Goal: Task Accomplishment & Management: Use online tool/utility

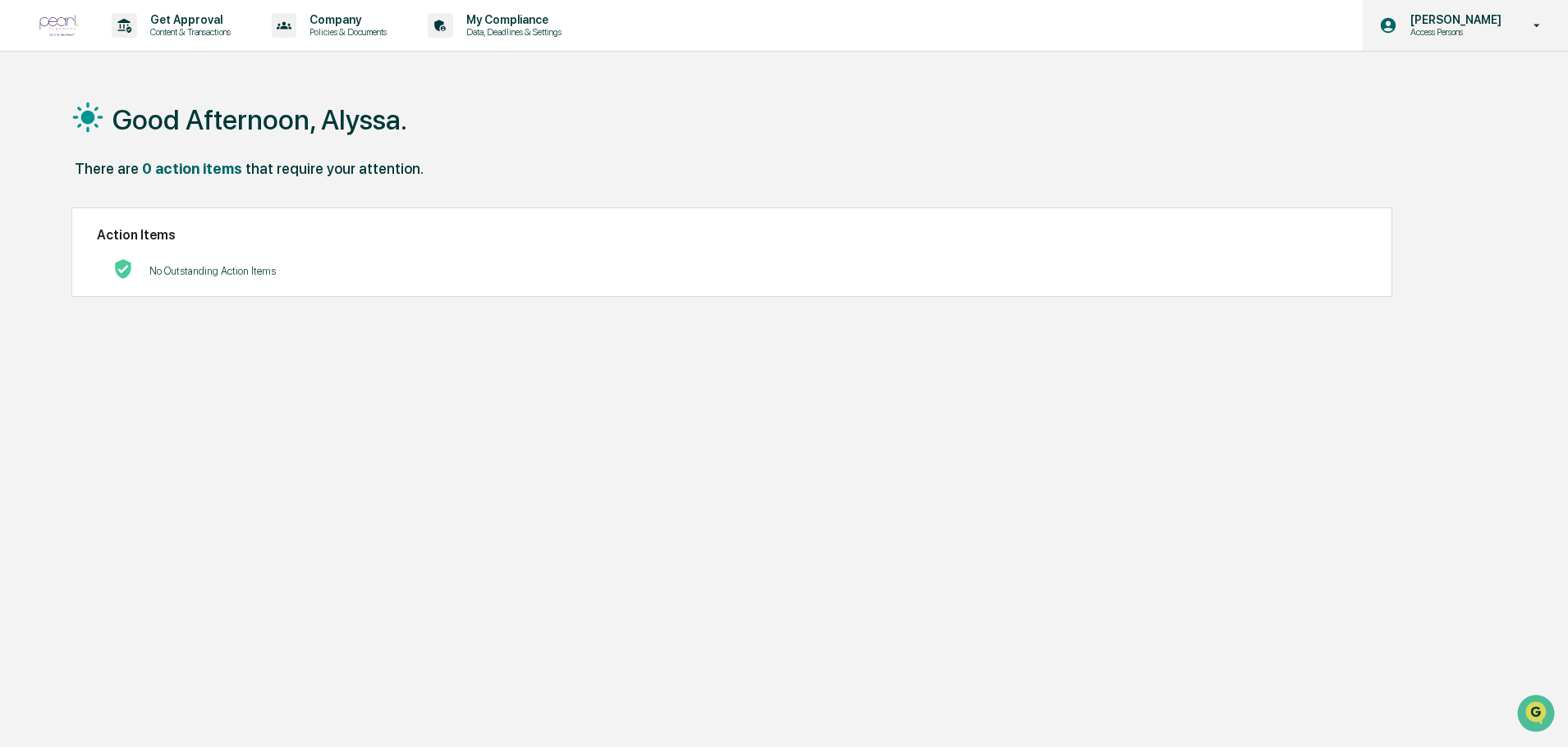
click at [1455, 24] on p "[PERSON_NAME]" at bounding box center [1453, 20] width 112 height 13
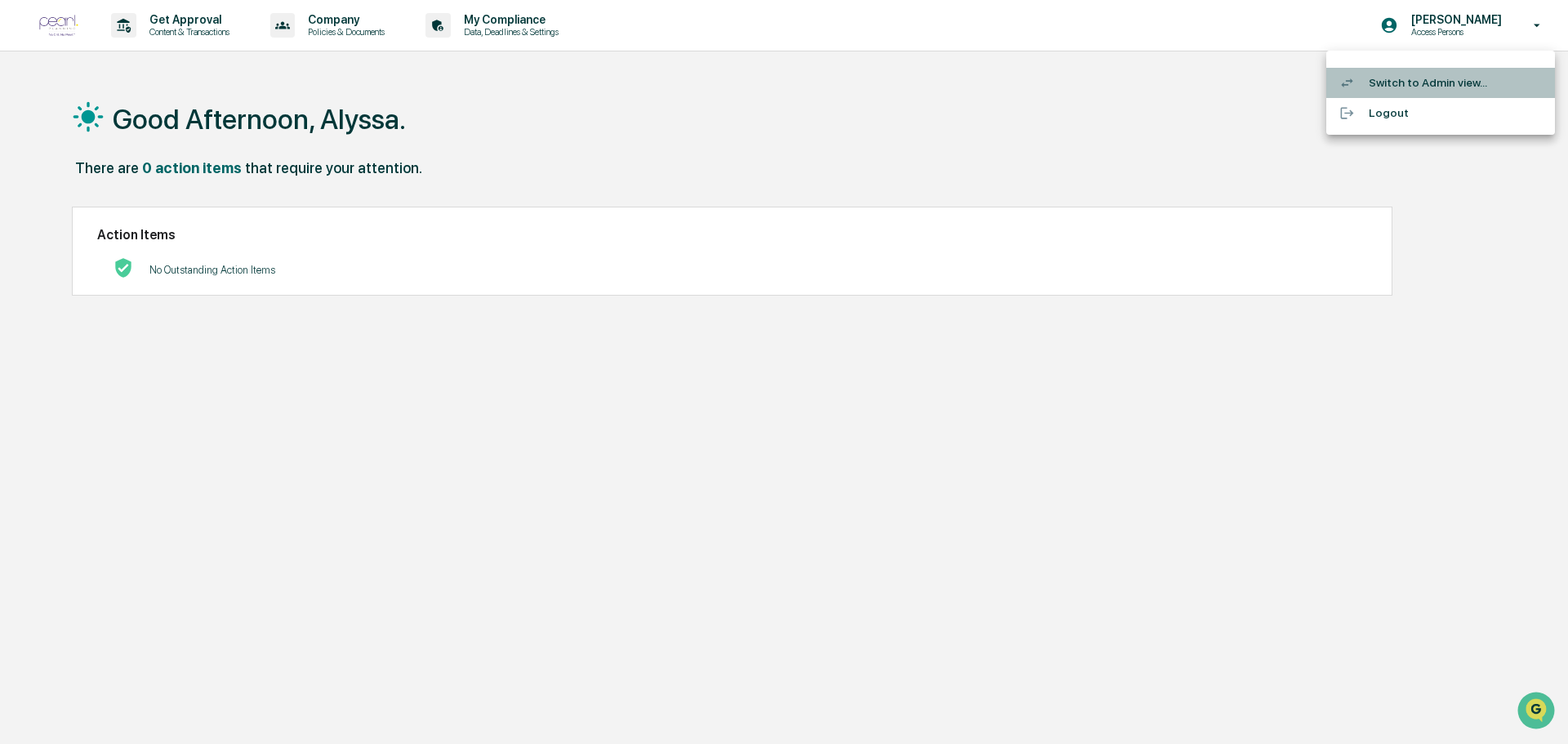
click at [1424, 88] on li "Switch to Admin view..." at bounding box center [1441, 83] width 229 height 30
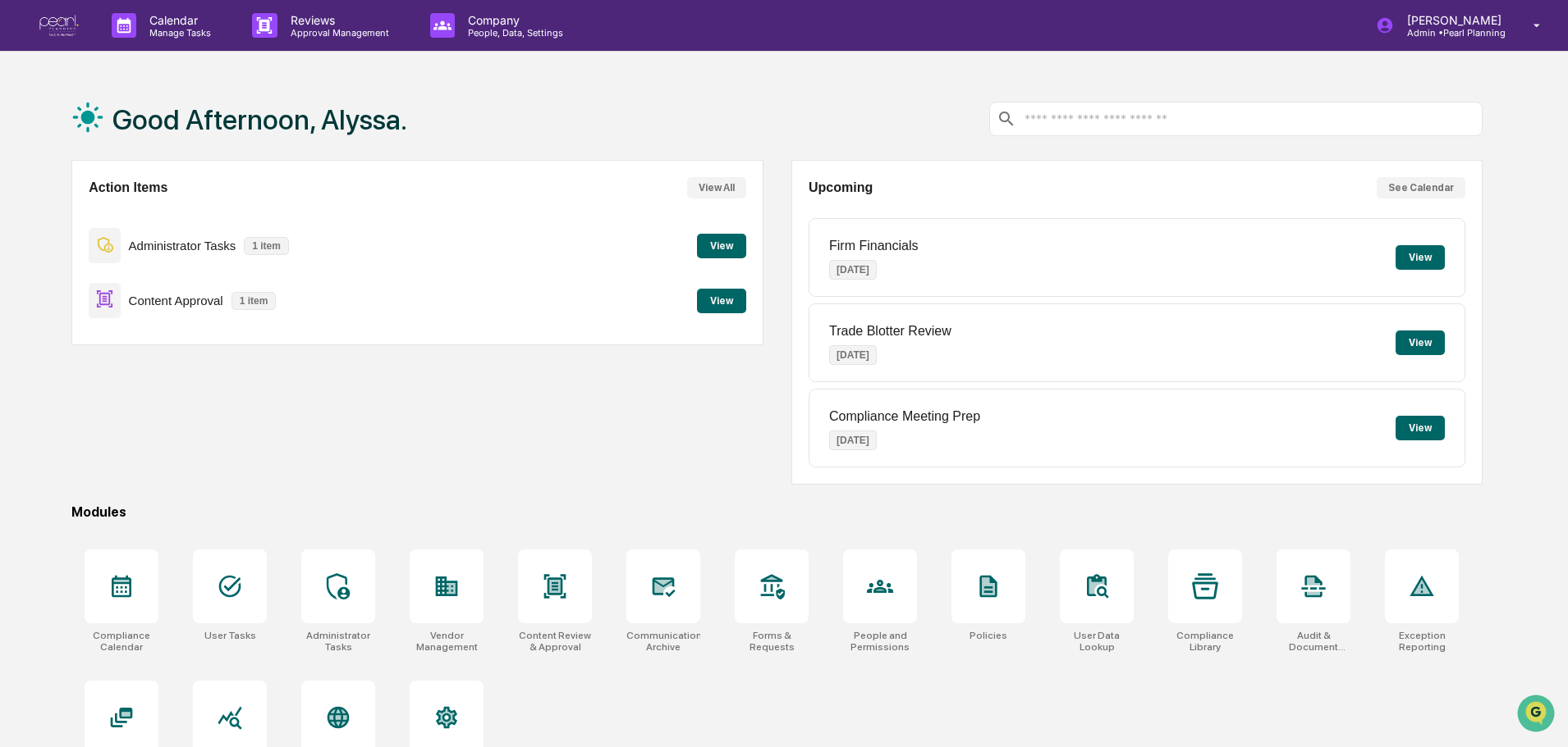
click at [713, 311] on button "View" at bounding box center [722, 301] width 49 height 25
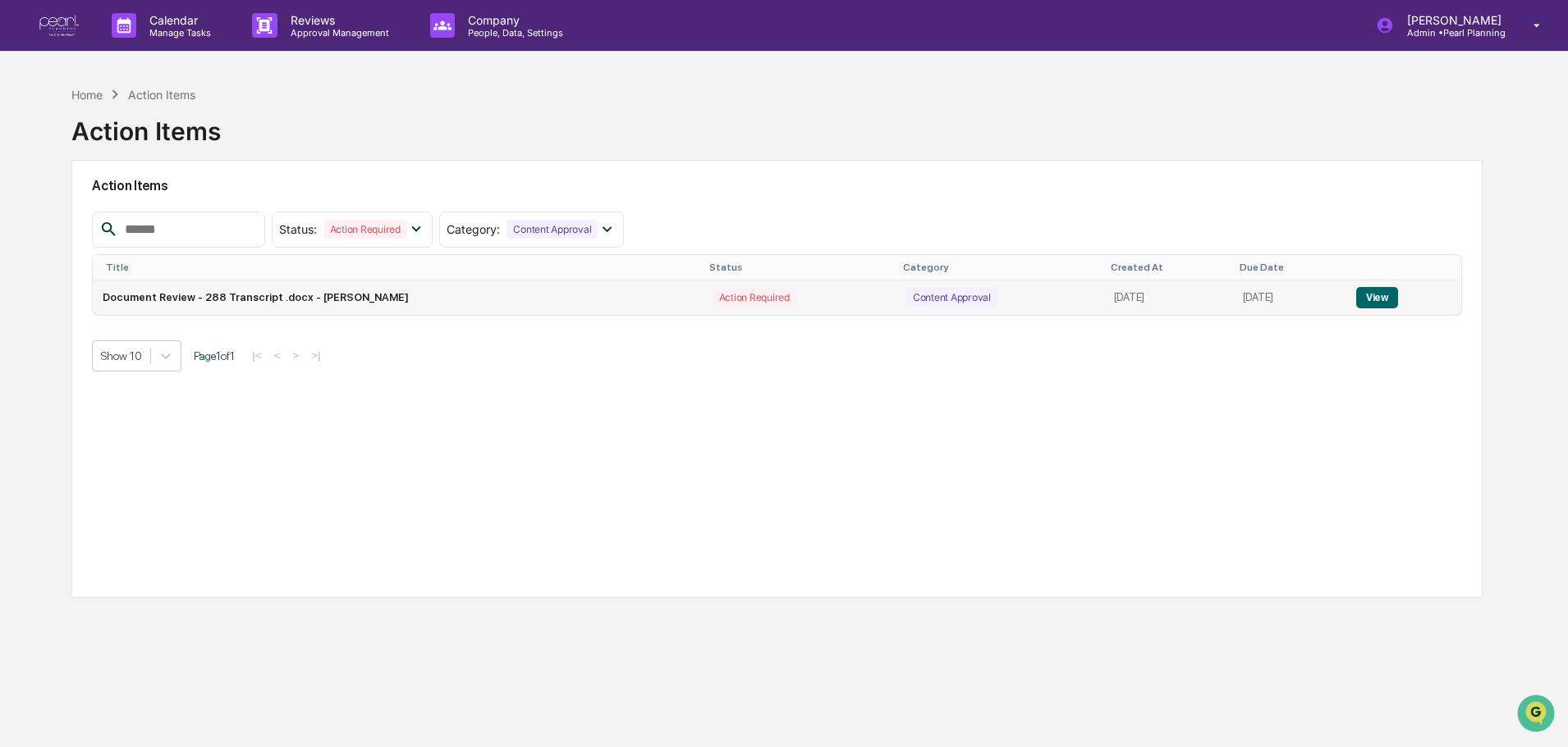
click at [1376, 297] on button "View" at bounding box center [1377, 298] width 42 height 21
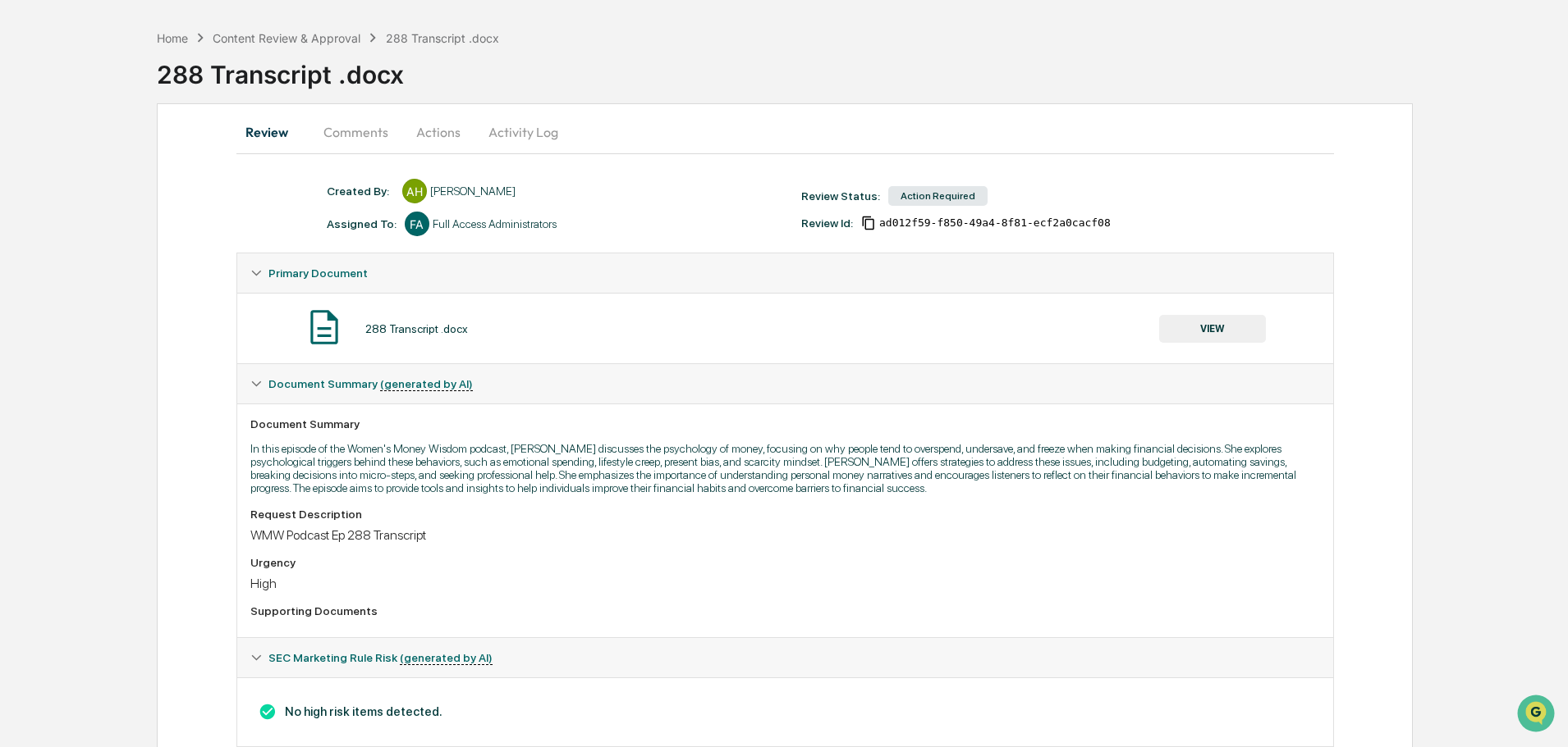
scroll to position [99, 0]
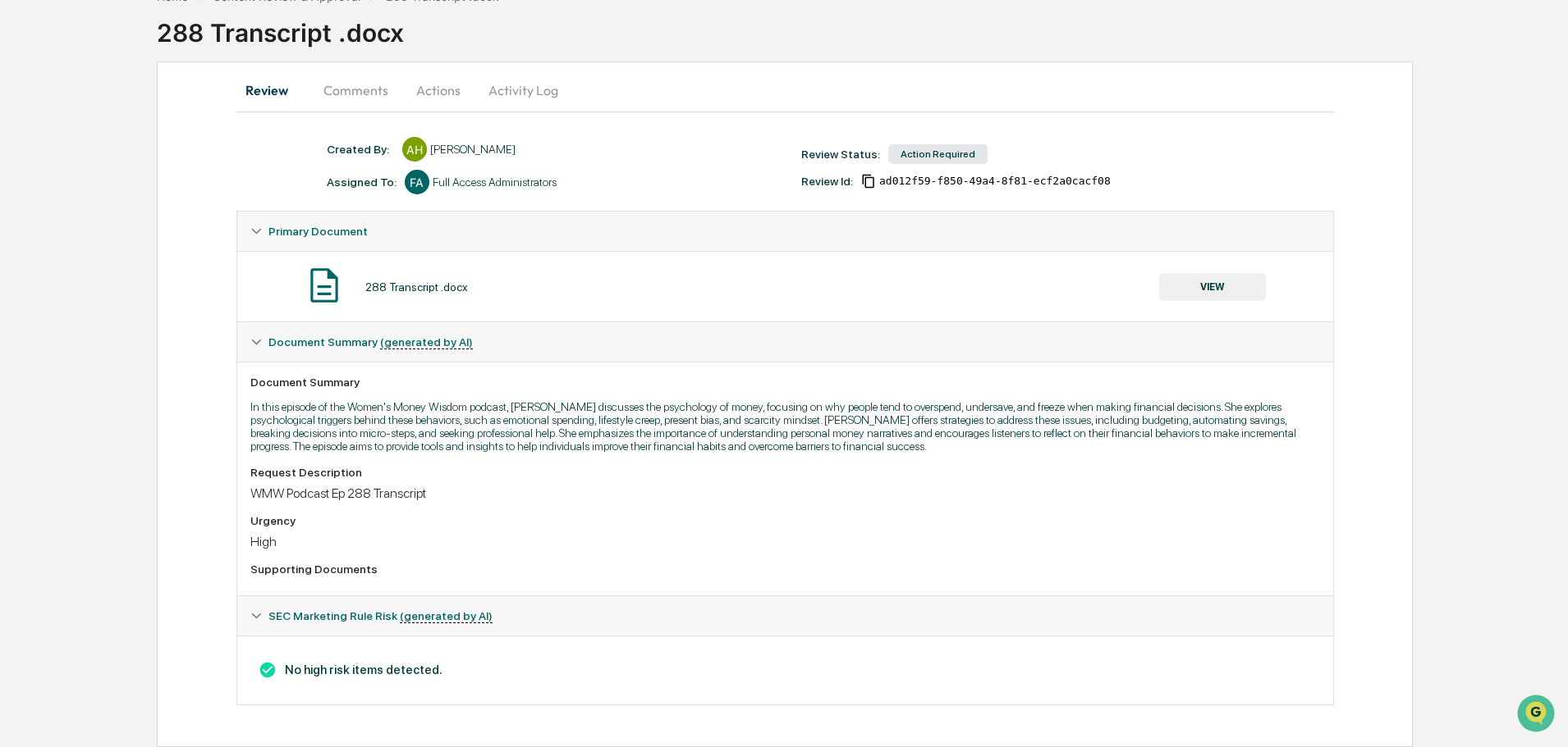
click at [261, 611] on icon at bounding box center [256, 616] width 11 height 11
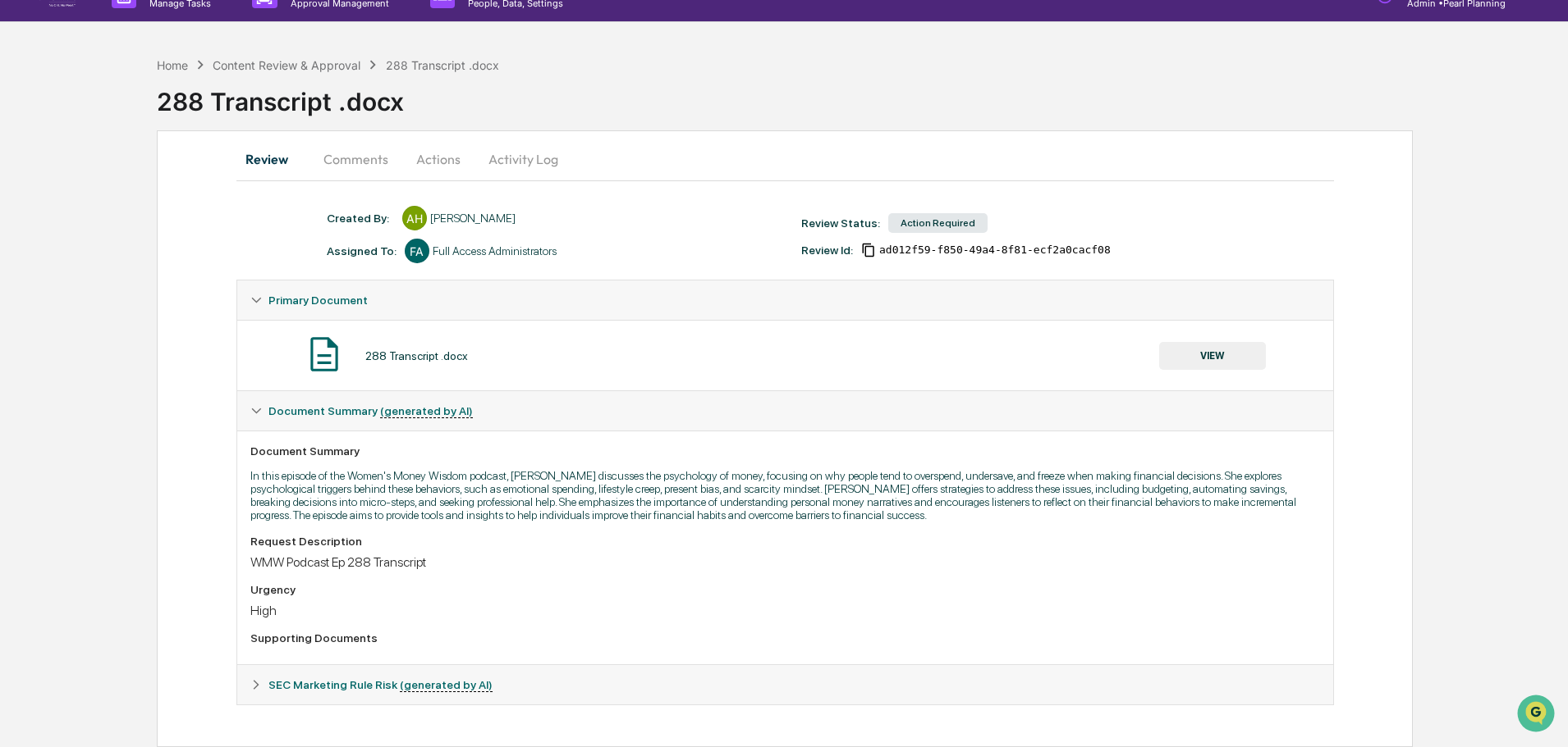
scroll to position [29, 0]
click at [257, 688] on icon at bounding box center [256, 685] width 11 height 11
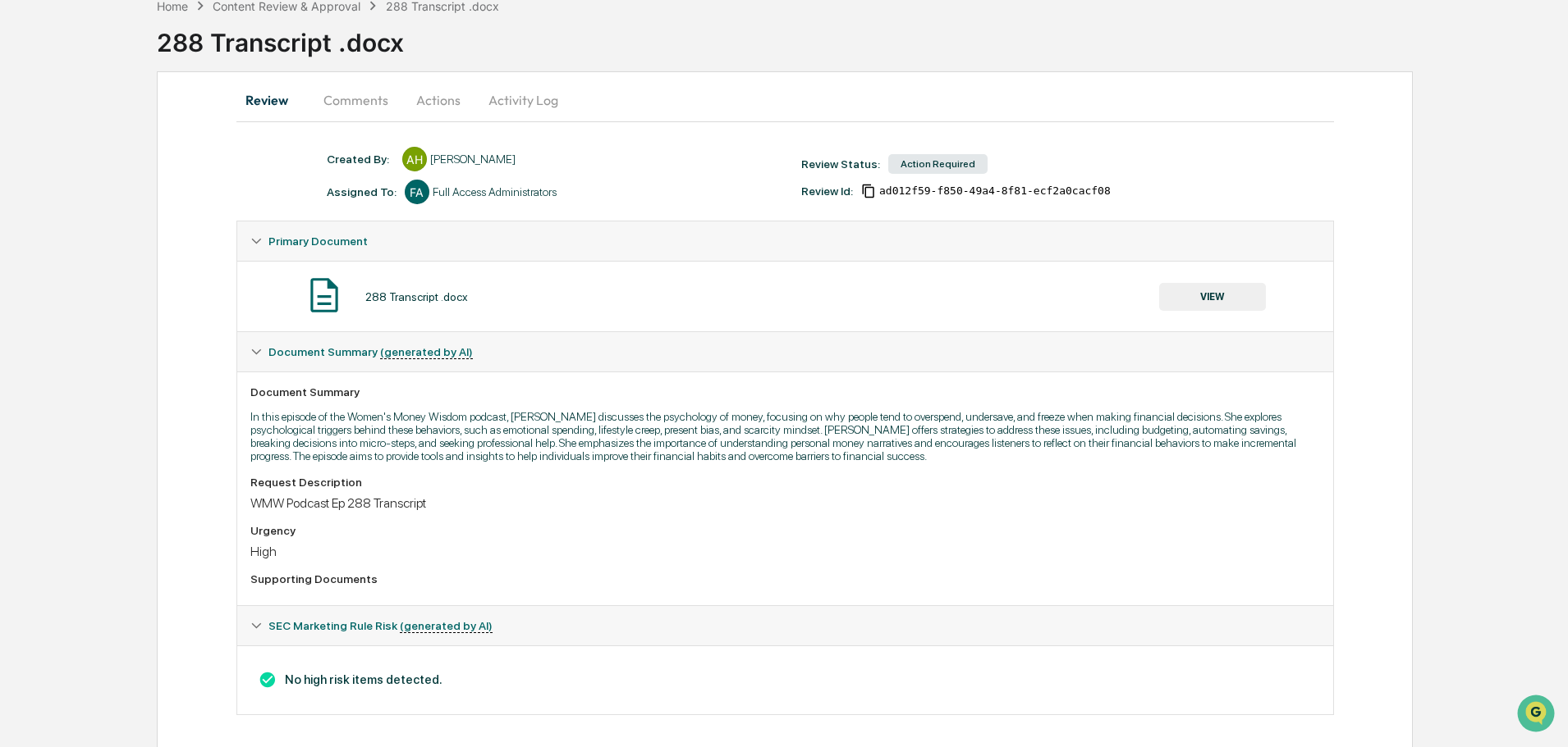
scroll to position [99, 0]
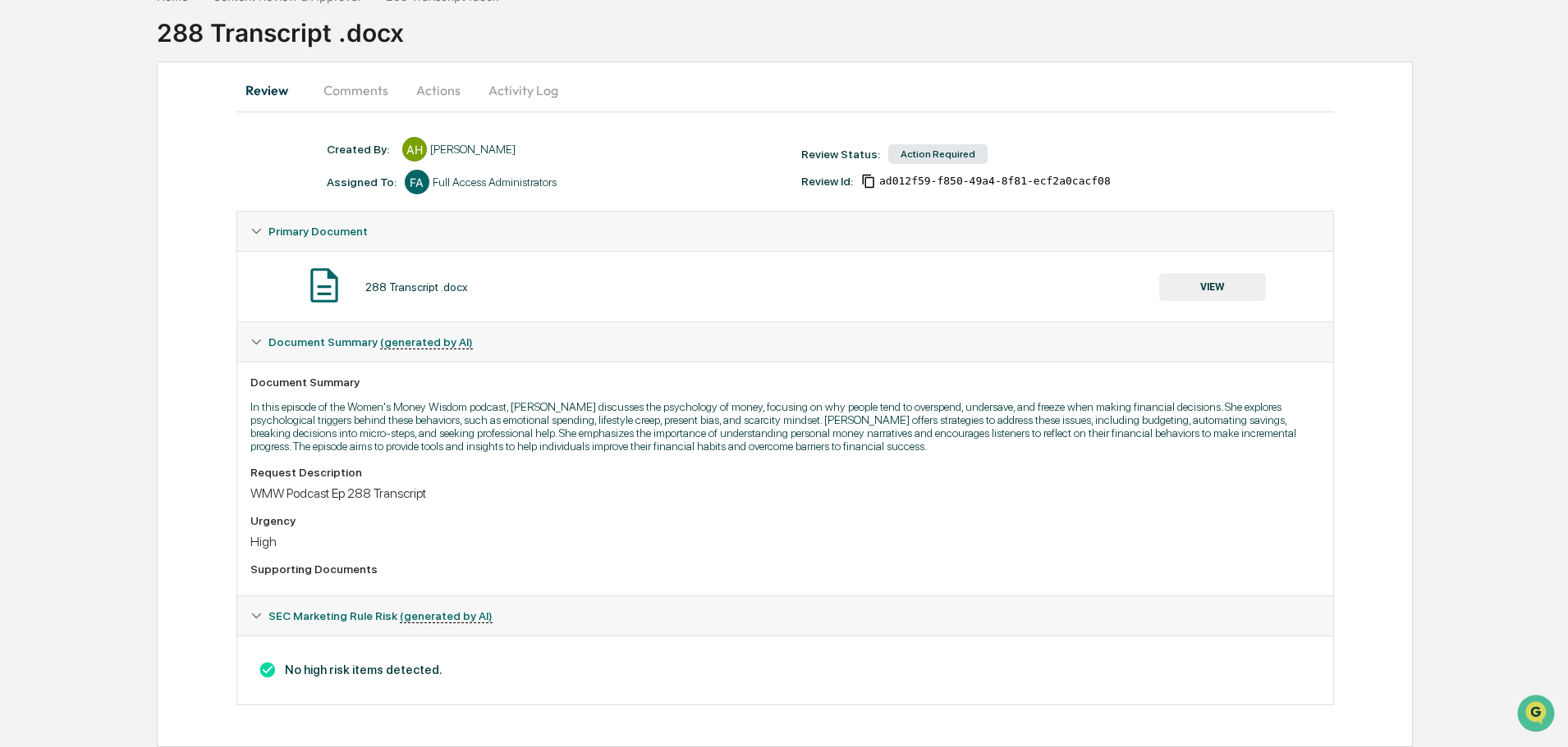
click at [1200, 288] on button "VIEW" at bounding box center [1212, 287] width 106 height 28
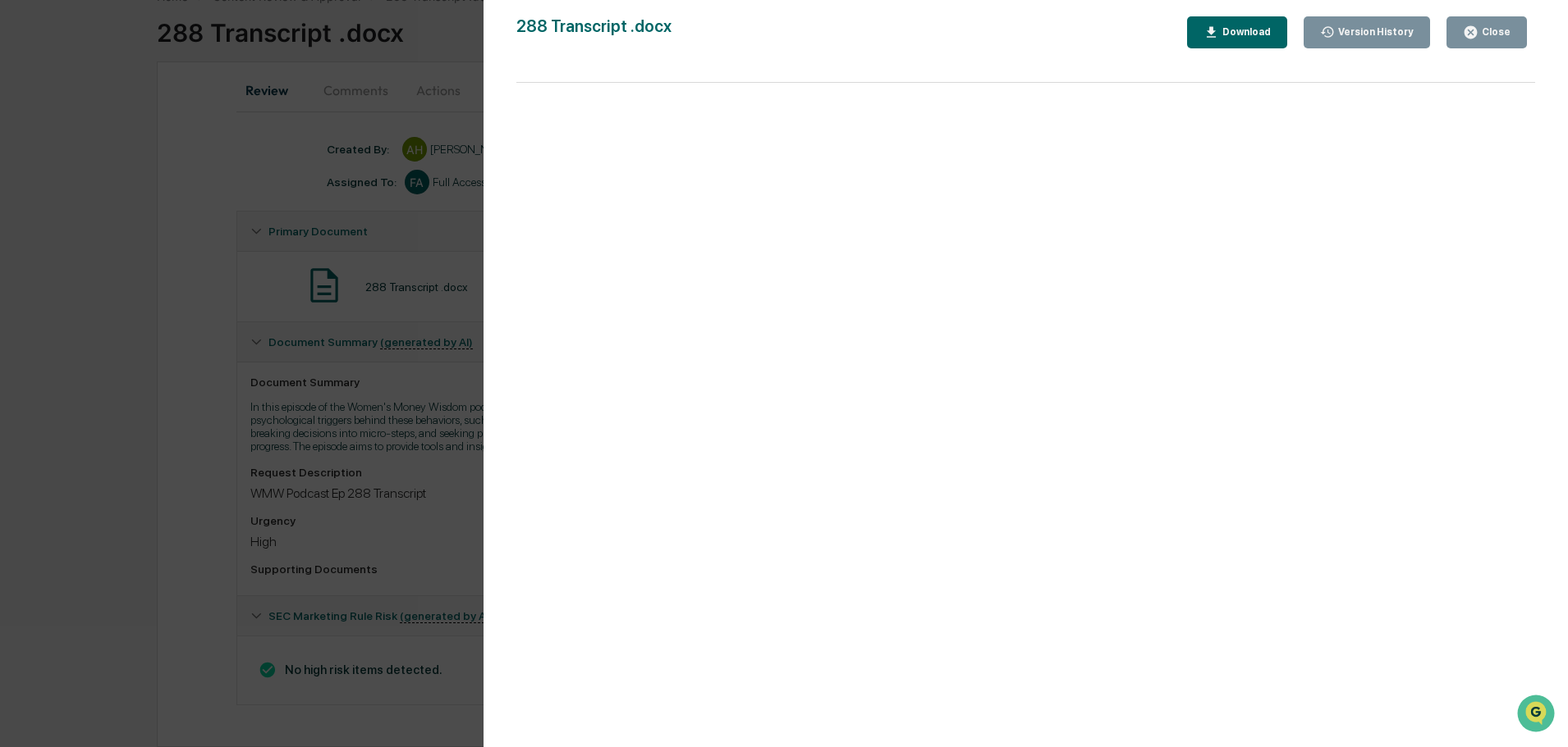
click at [1492, 36] on div "Close" at bounding box center [1495, 32] width 32 height 11
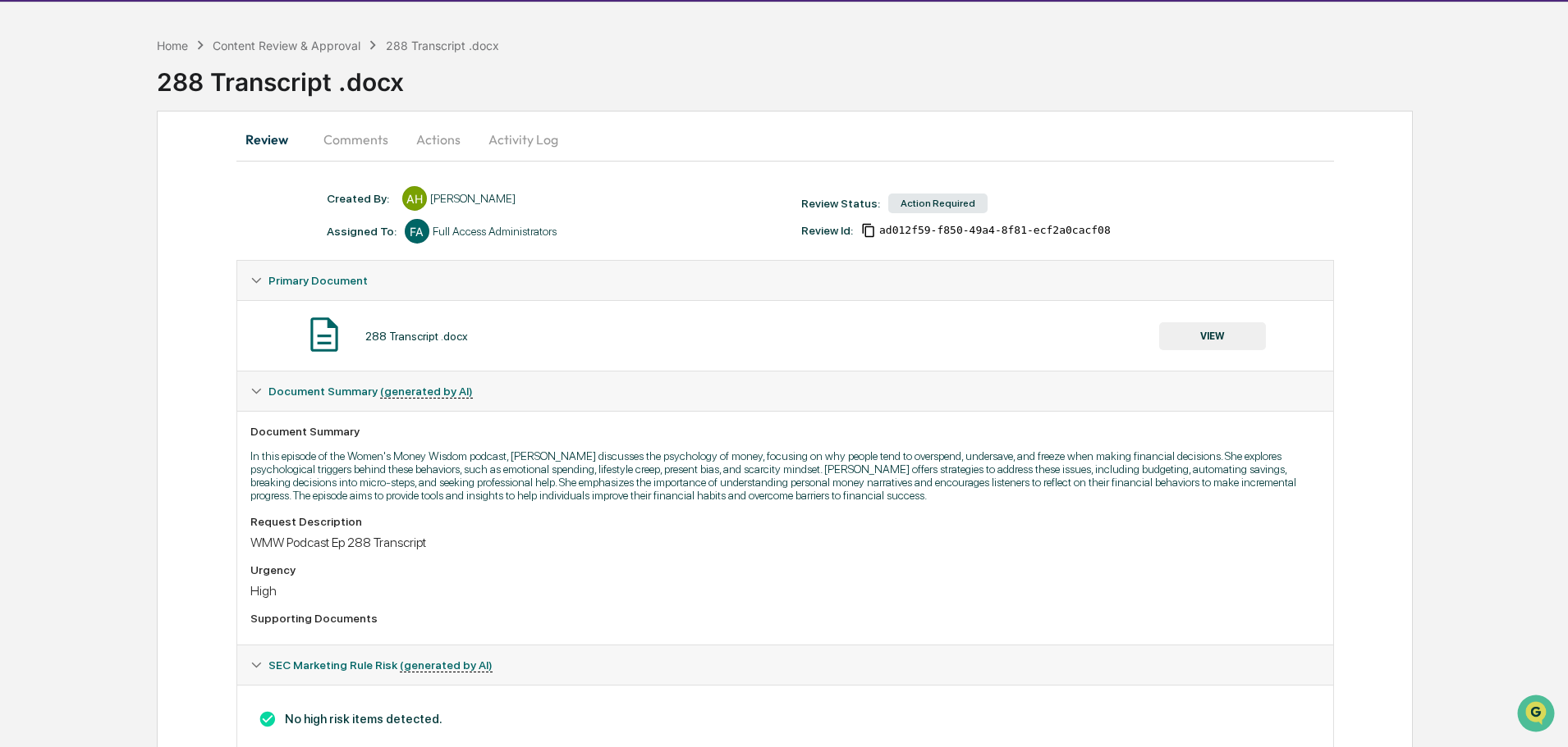
scroll to position [0, 0]
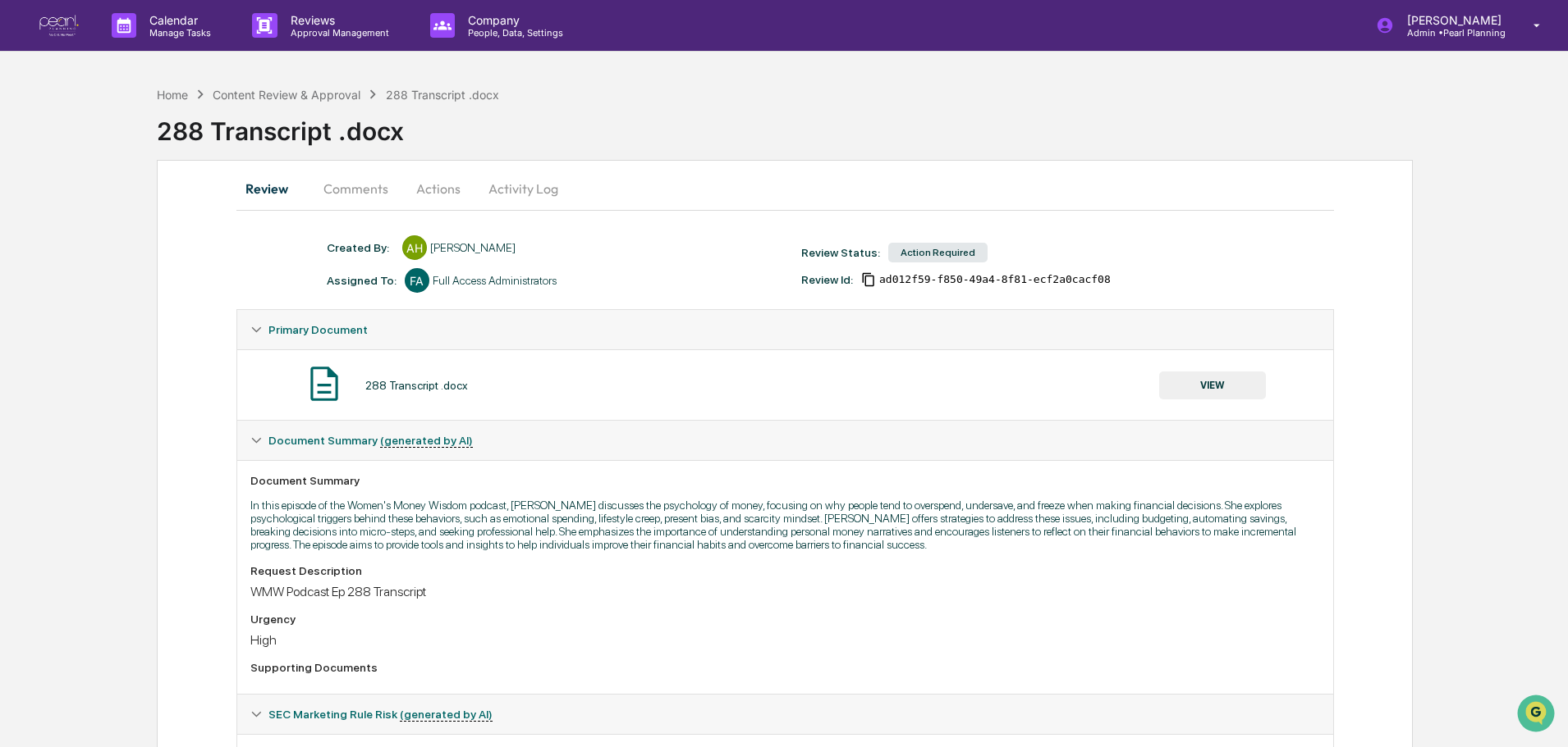
click at [363, 189] on button "Comments" at bounding box center [356, 188] width 91 height 39
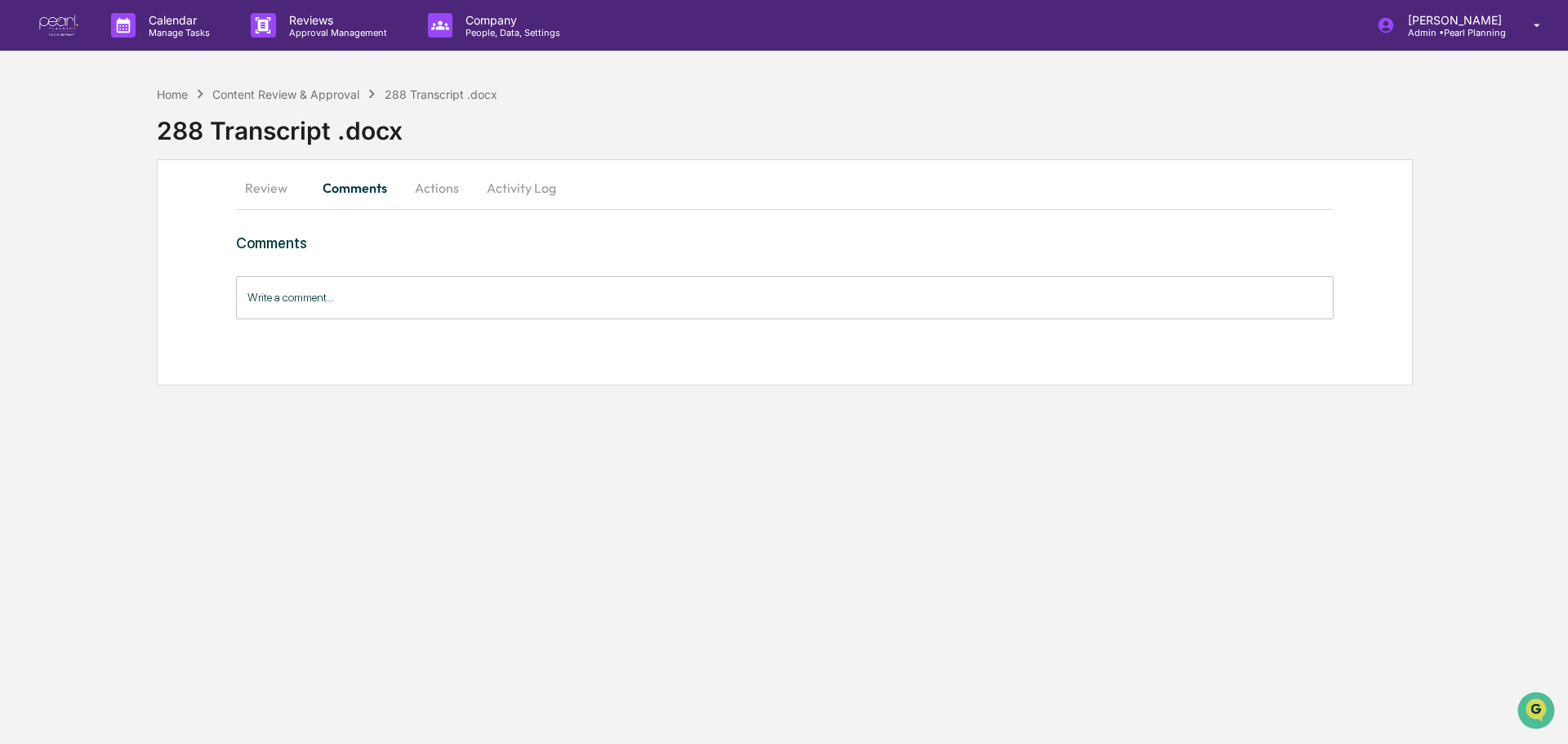
click at [427, 187] on button "Actions" at bounding box center [438, 187] width 74 height 39
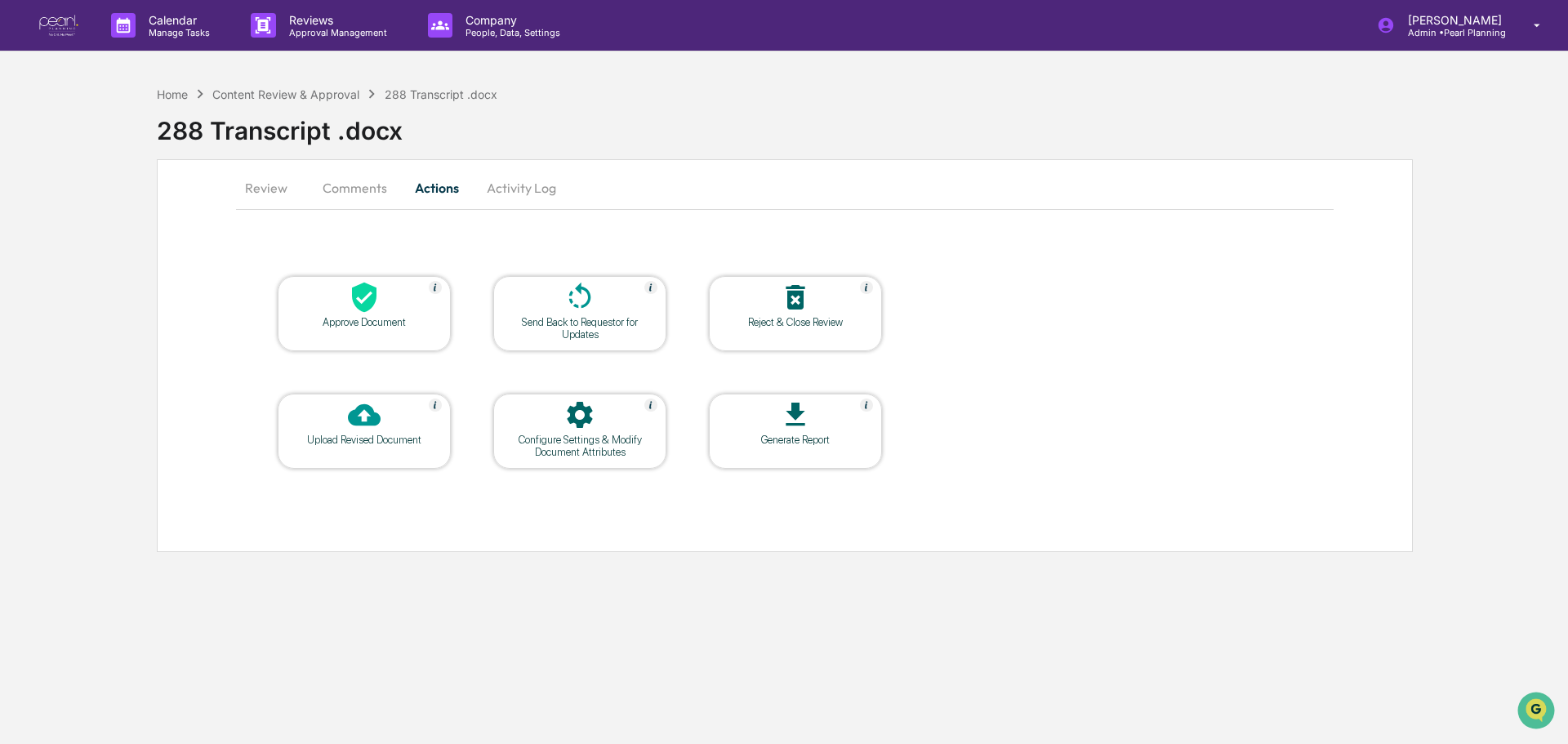
click at [357, 190] on button "Comments" at bounding box center [355, 187] width 91 height 39
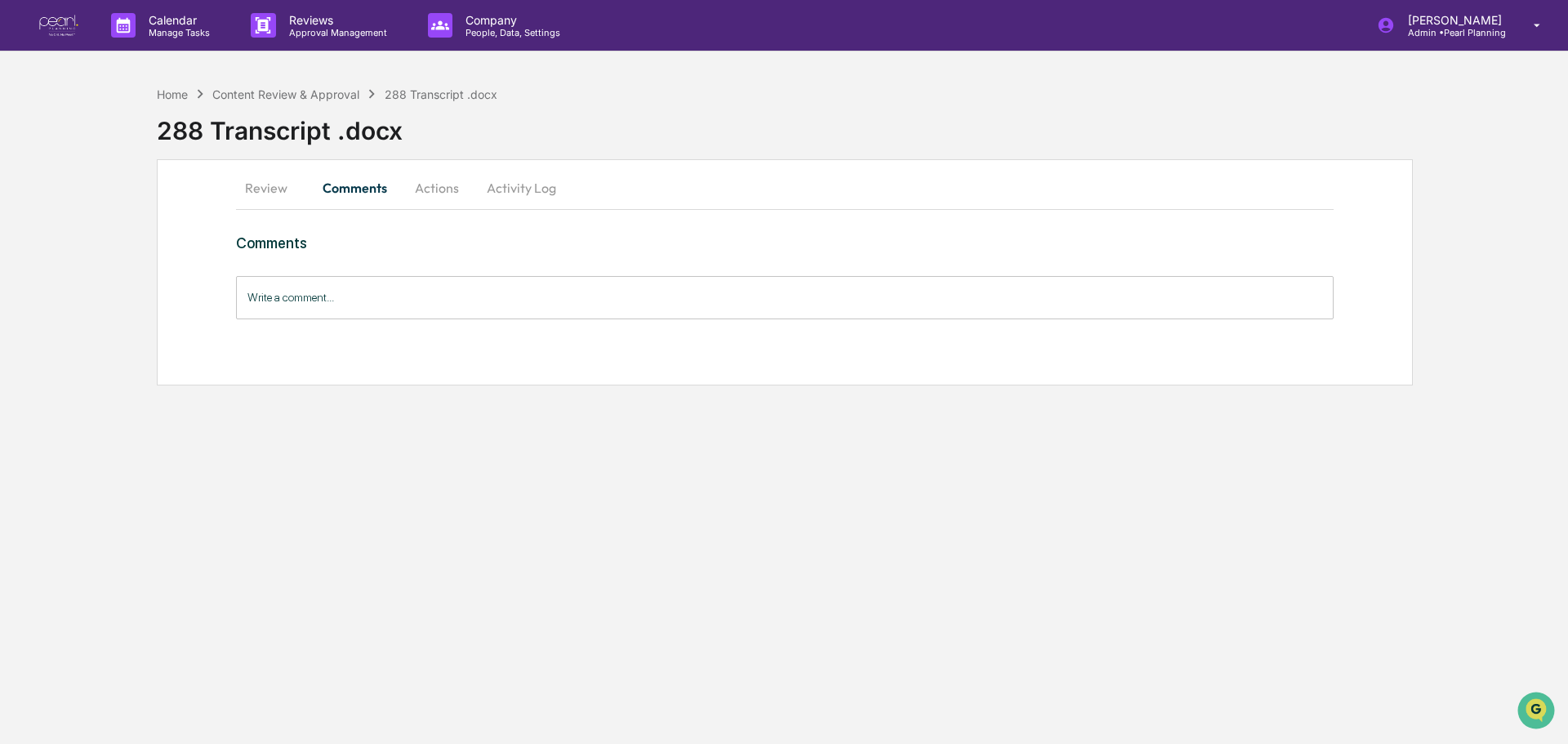
click at [325, 303] on input "Write a comment..." at bounding box center [785, 298] width 1098 height 43
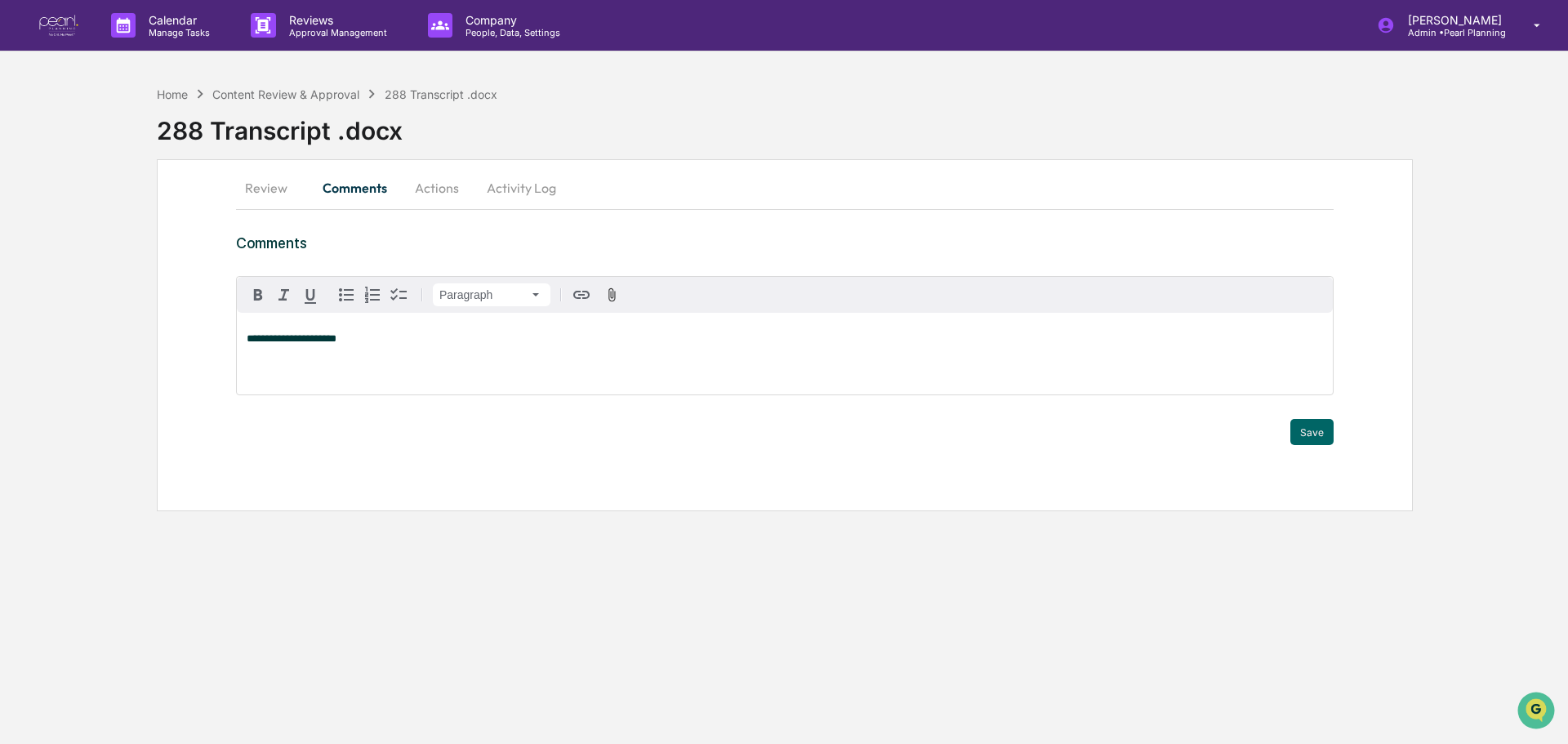
click at [244, 337] on div "**********" at bounding box center [785, 354] width 1096 height 81
click at [1306, 434] on button "Save" at bounding box center [1313, 432] width 43 height 26
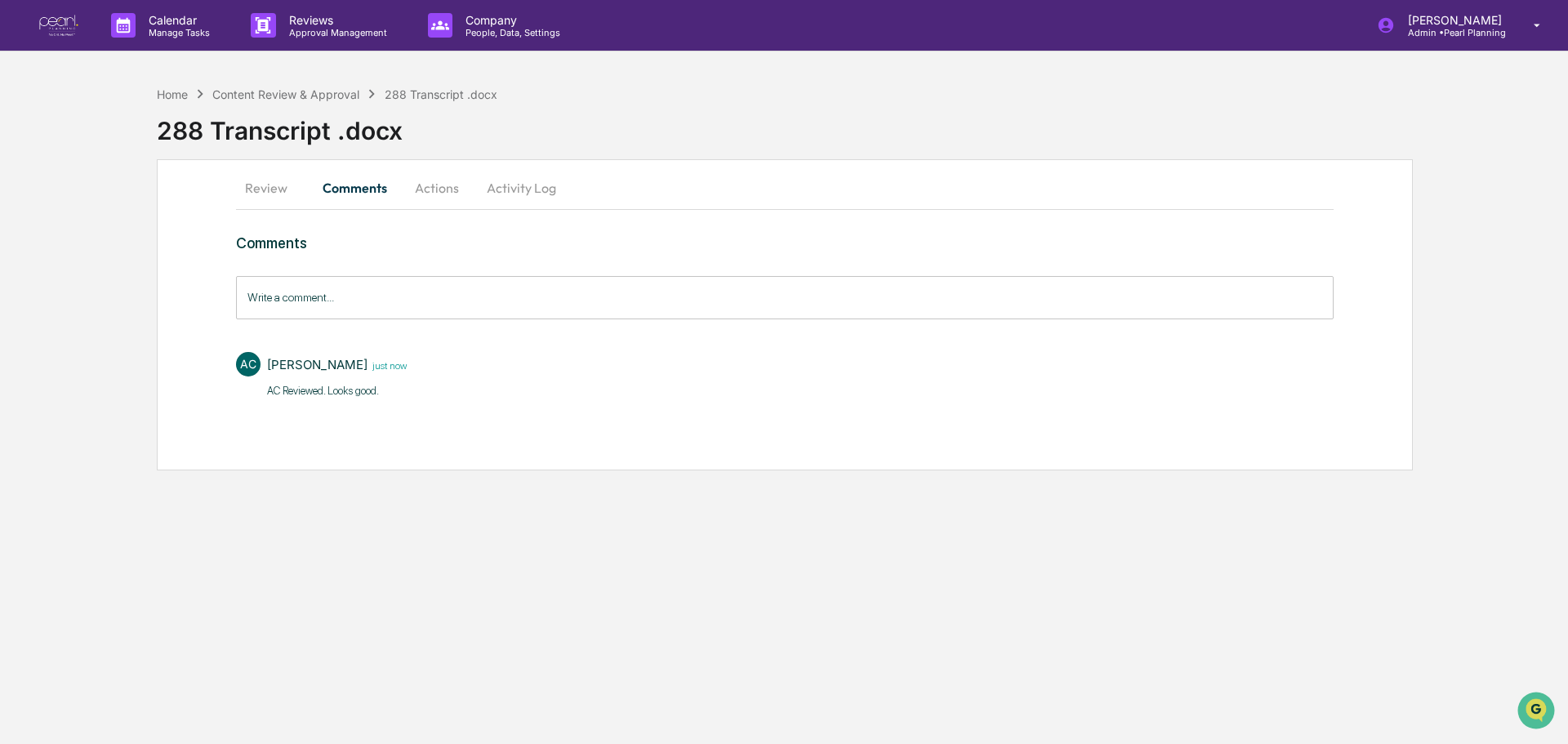
click at [428, 191] on button "Actions" at bounding box center [438, 187] width 74 height 39
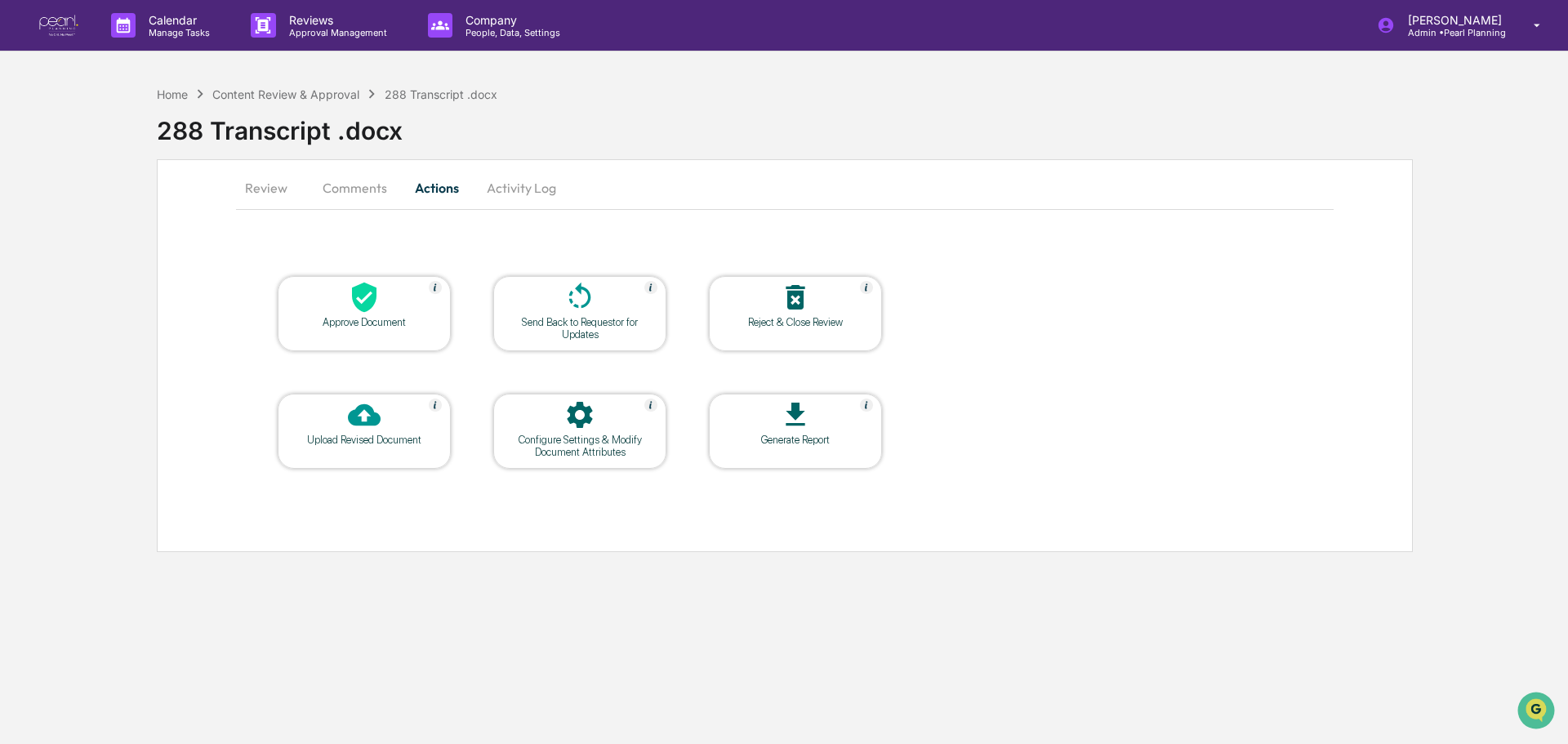
click at [364, 302] on icon at bounding box center [364, 297] width 33 height 33
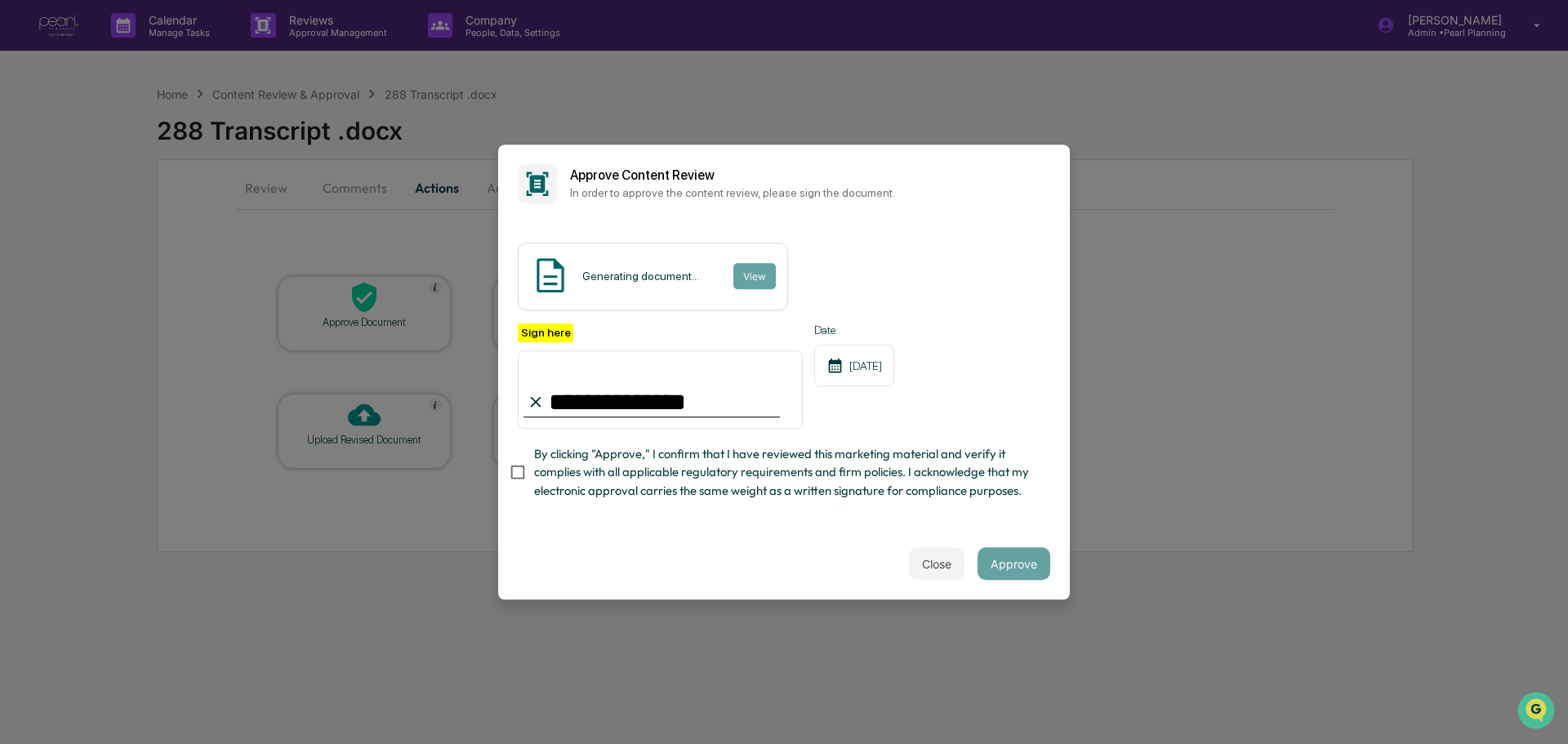
type input "**********"
click at [855, 364] on div "09/05/2025" at bounding box center [854, 366] width 80 height 42
click at [625, 284] on div "Generating document... View" at bounding box center [653, 277] width 270 height 68
click at [1014, 574] on button "Approve" at bounding box center [1014, 563] width 73 height 33
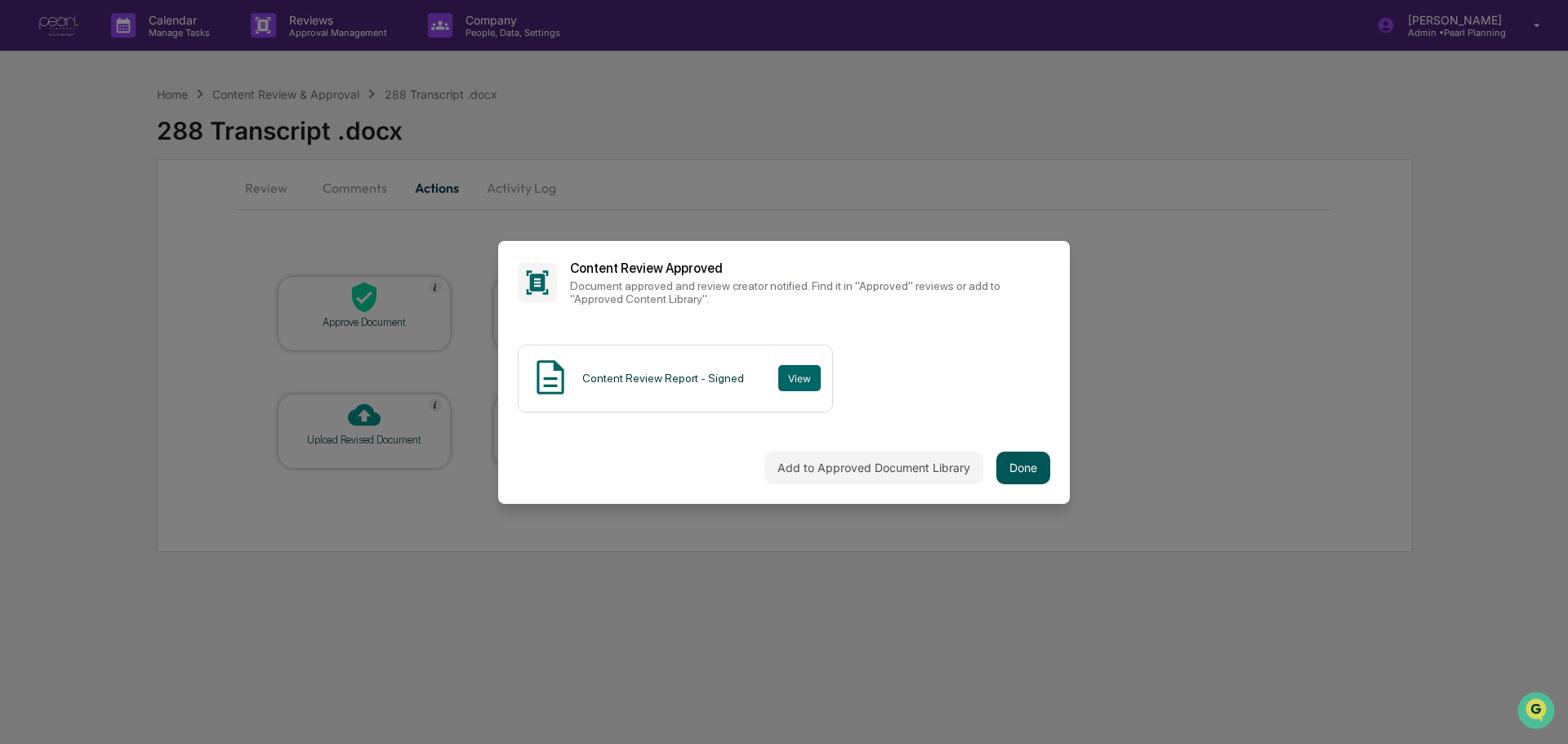
click at [1021, 466] on button "Done" at bounding box center [1023, 468] width 54 height 33
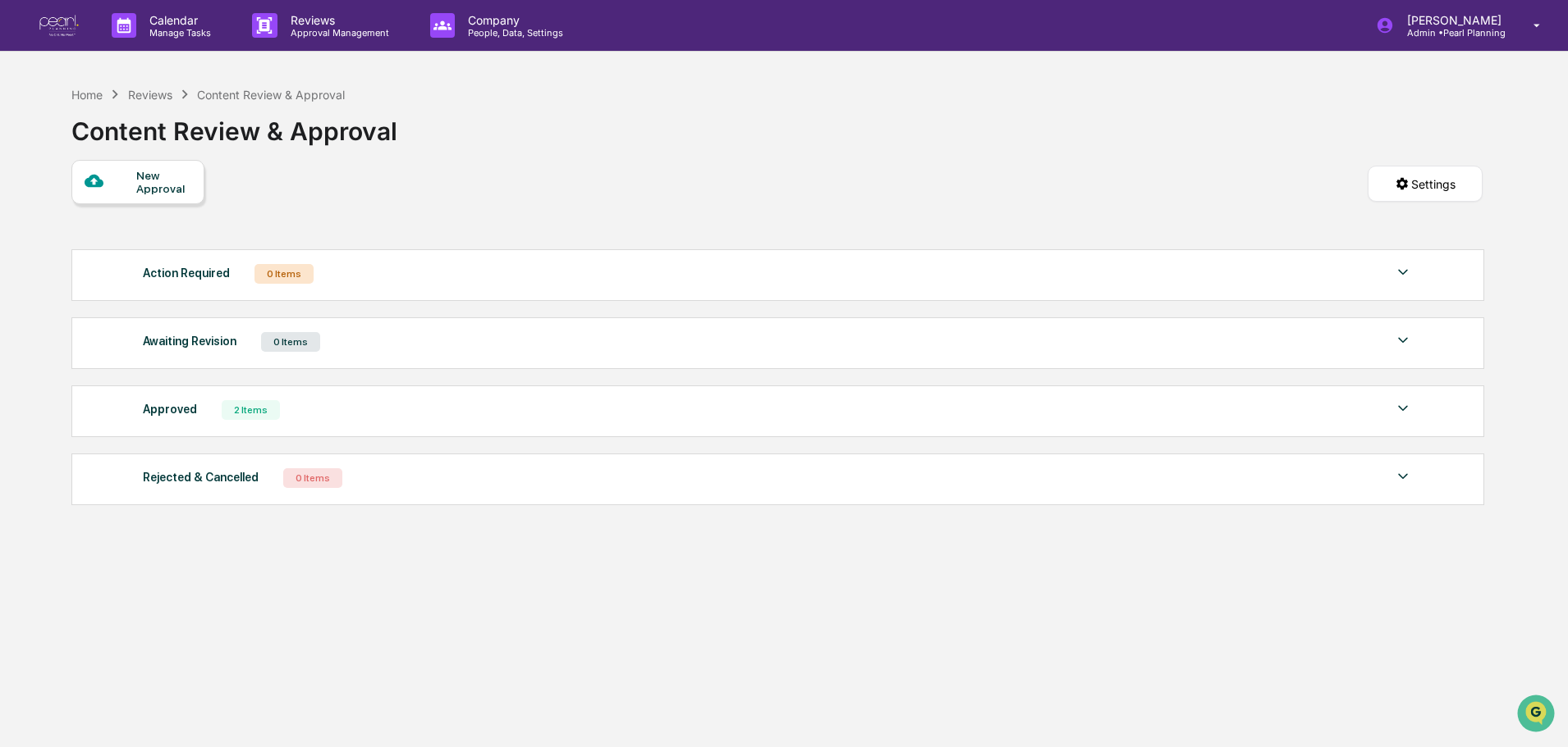
click at [300, 415] on div "Approved 2 Items" at bounding box center [777, 410] width 1270 height 23
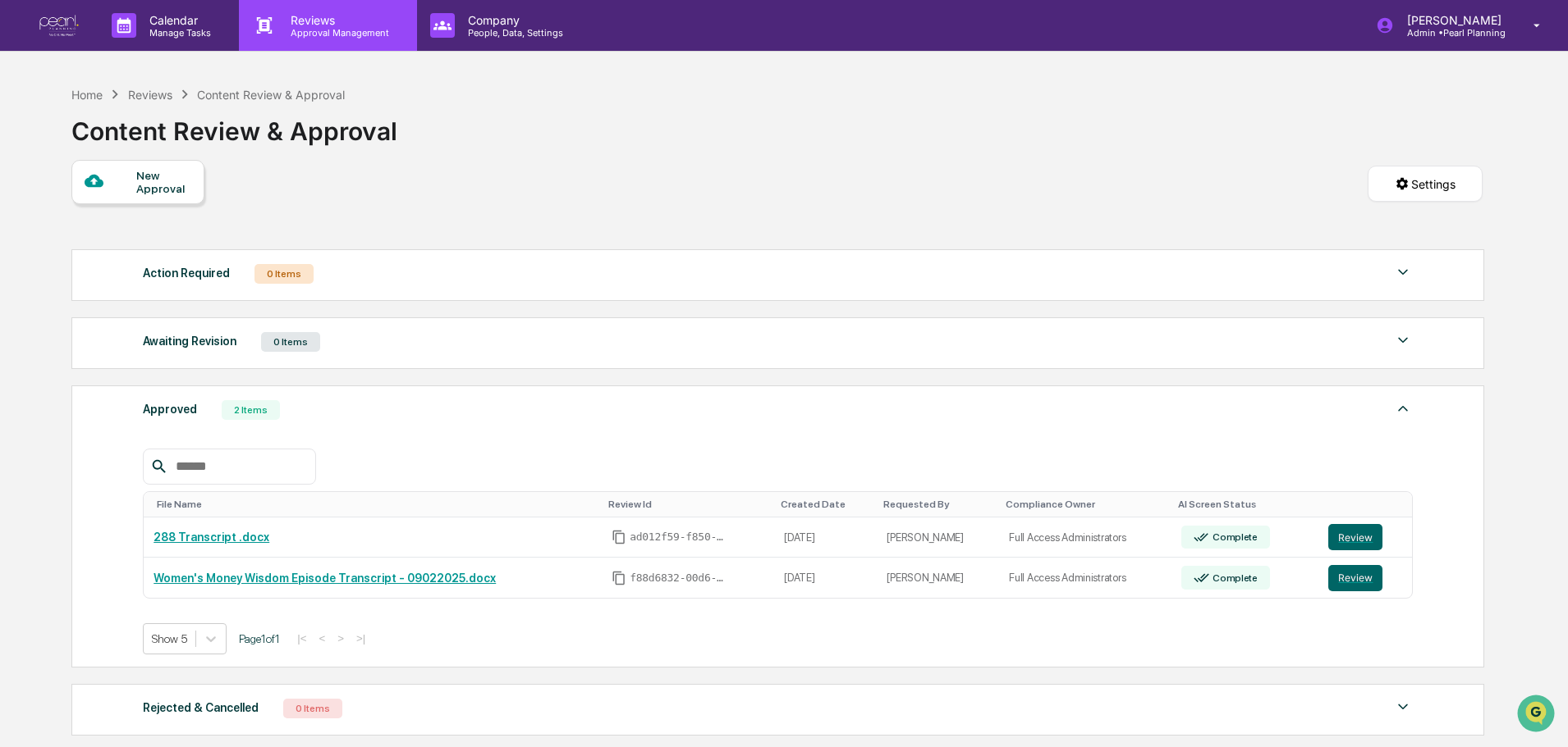
click at [314, 28] on p "Approval Management" at bounding box center [337, 33] width 120 height 11
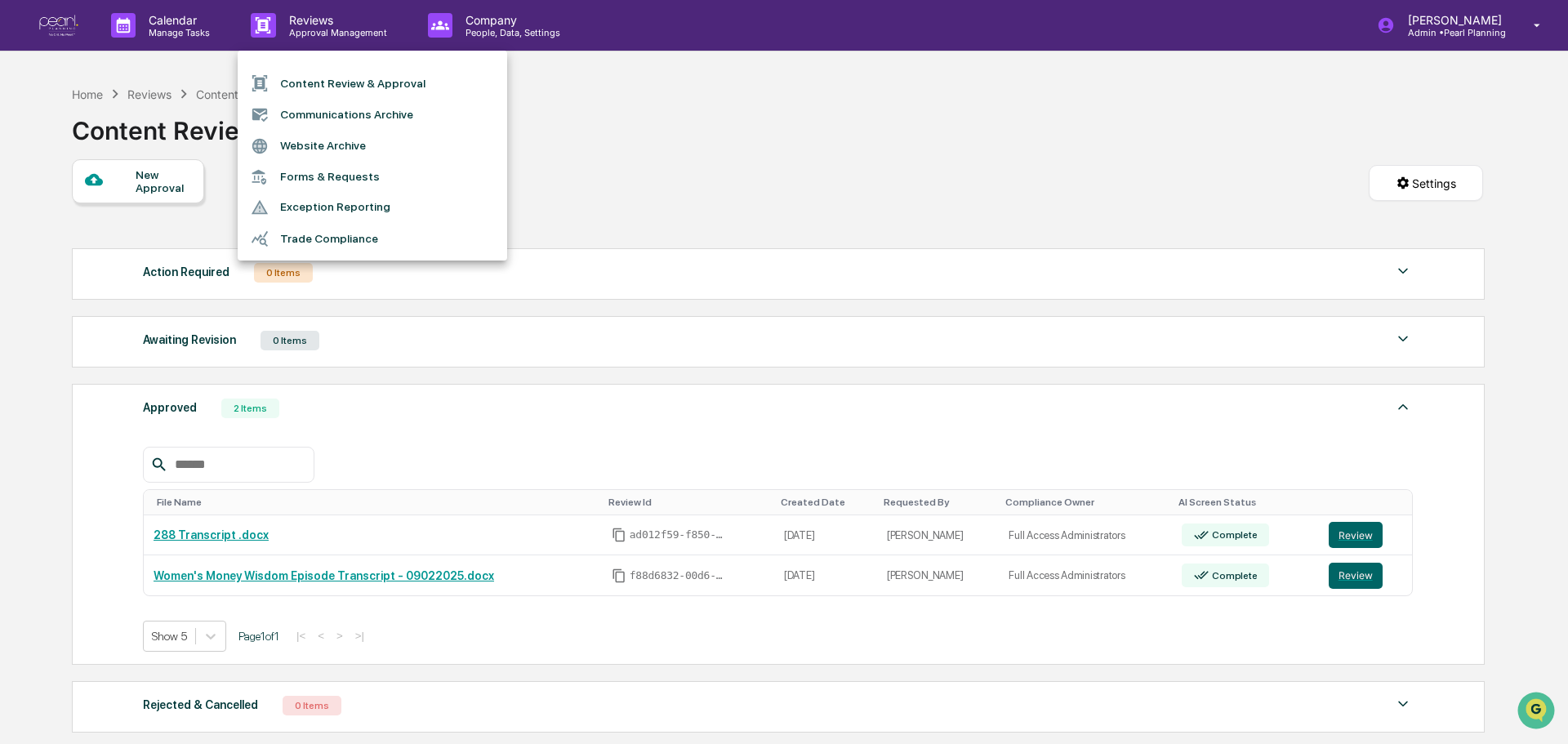
click at [160, 26] on div at bounding box center [784, 372] width 1568 height 744
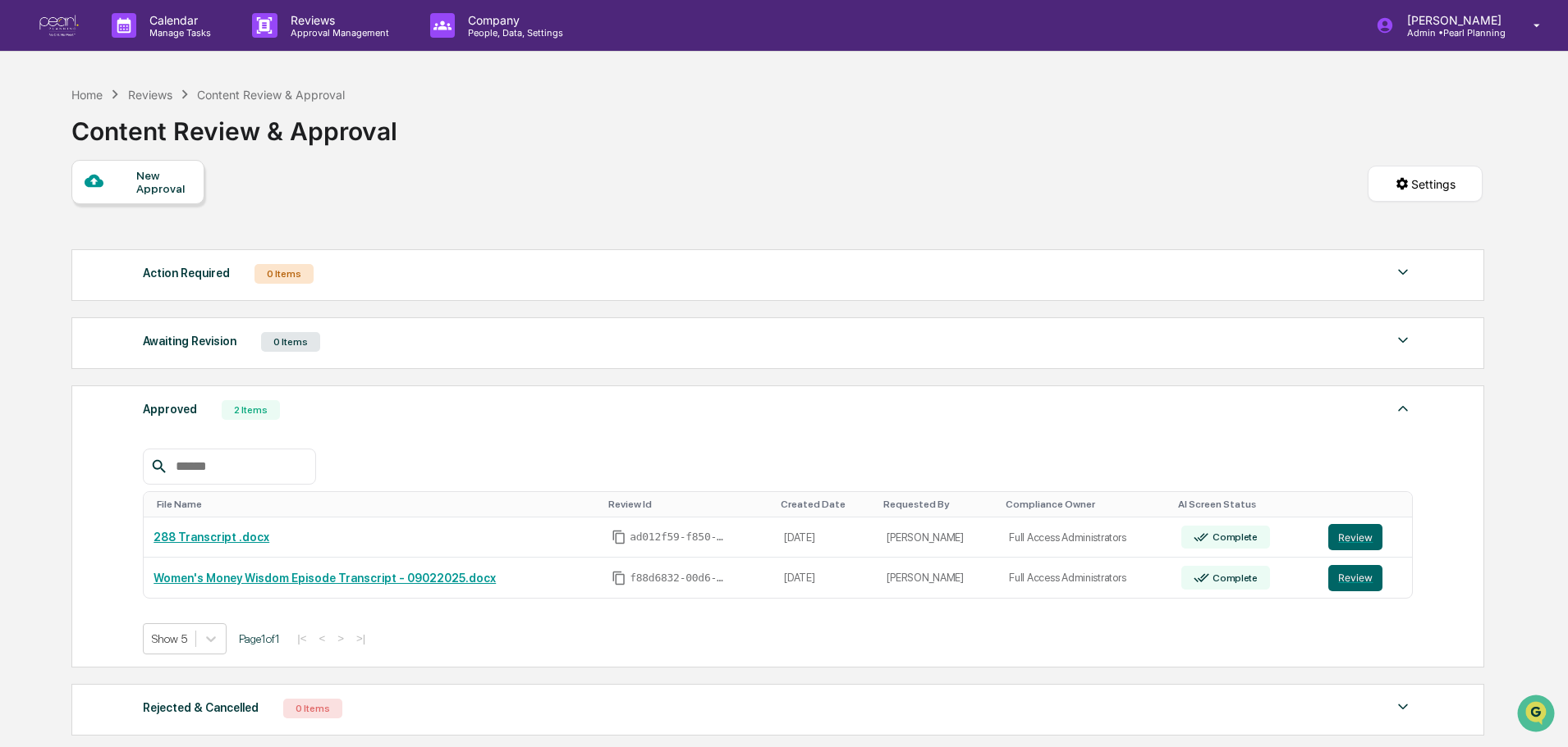
click at [161, 26] on p "Calendar" at bounding box center [177, 20] width 83 height 14
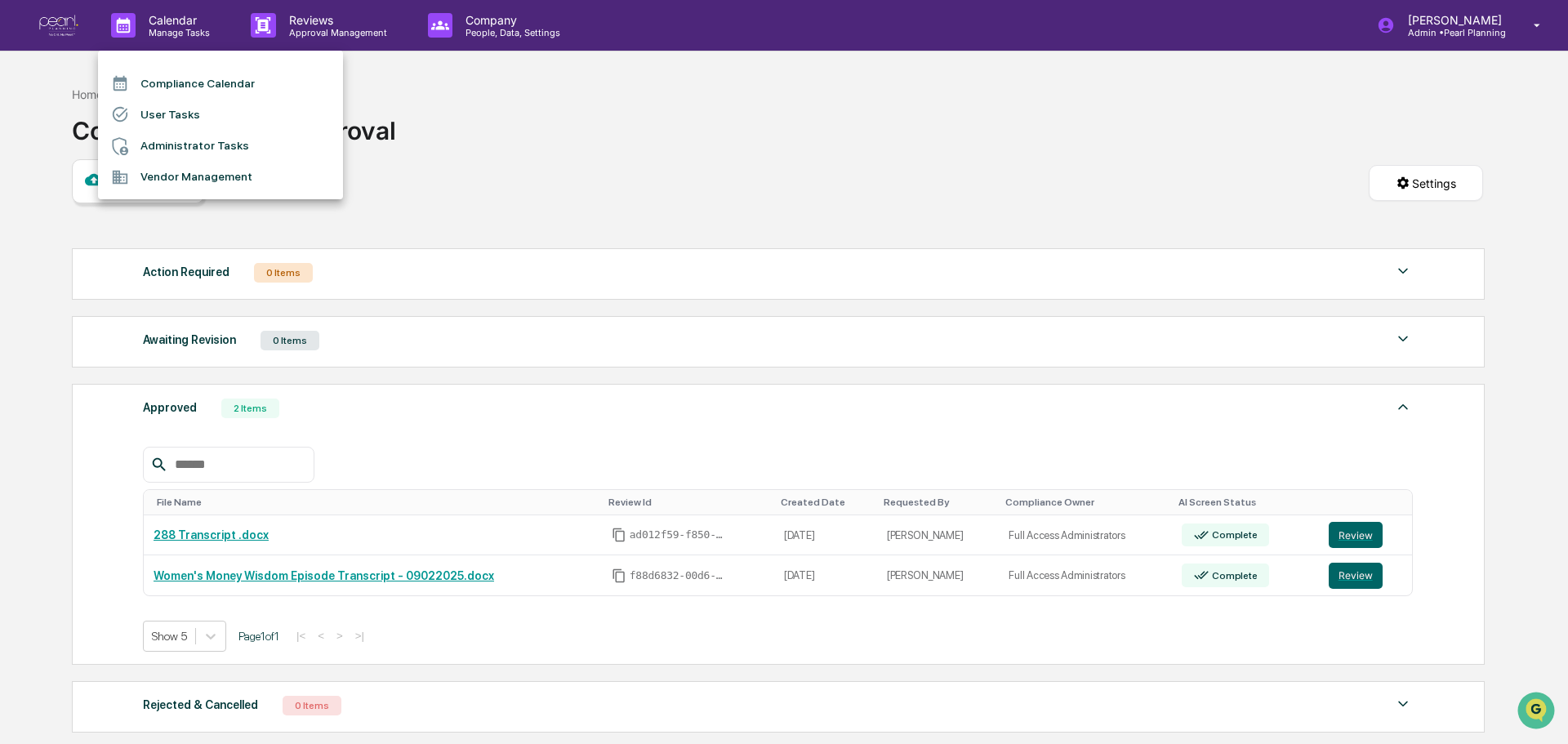
drag, startPoint x: 543, startPoint y: 102, endPoint x: 533, endPoint y: 97, distance: 11.2
click at [544, 103] on div at bounding box center [784, 372] width 1568 height 744
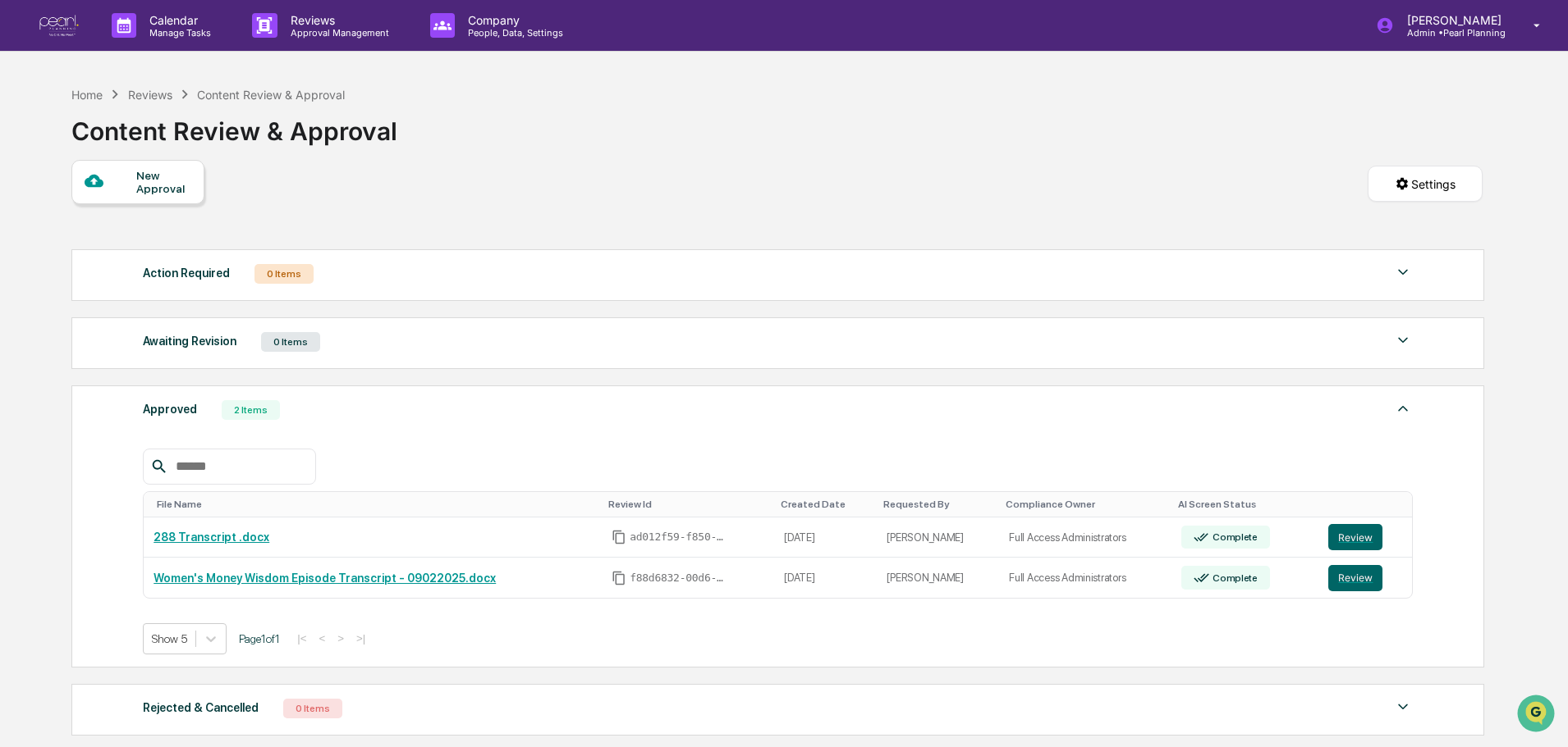
click at [38, 21] on div "Calendar Manage Tasks Reviews Approval Management Company People, Data, Setting…" at bounding box center [784, 26] width 1568 height 51
click at [59, 23] on img at bounding box center [58, 26] width 39 height 22
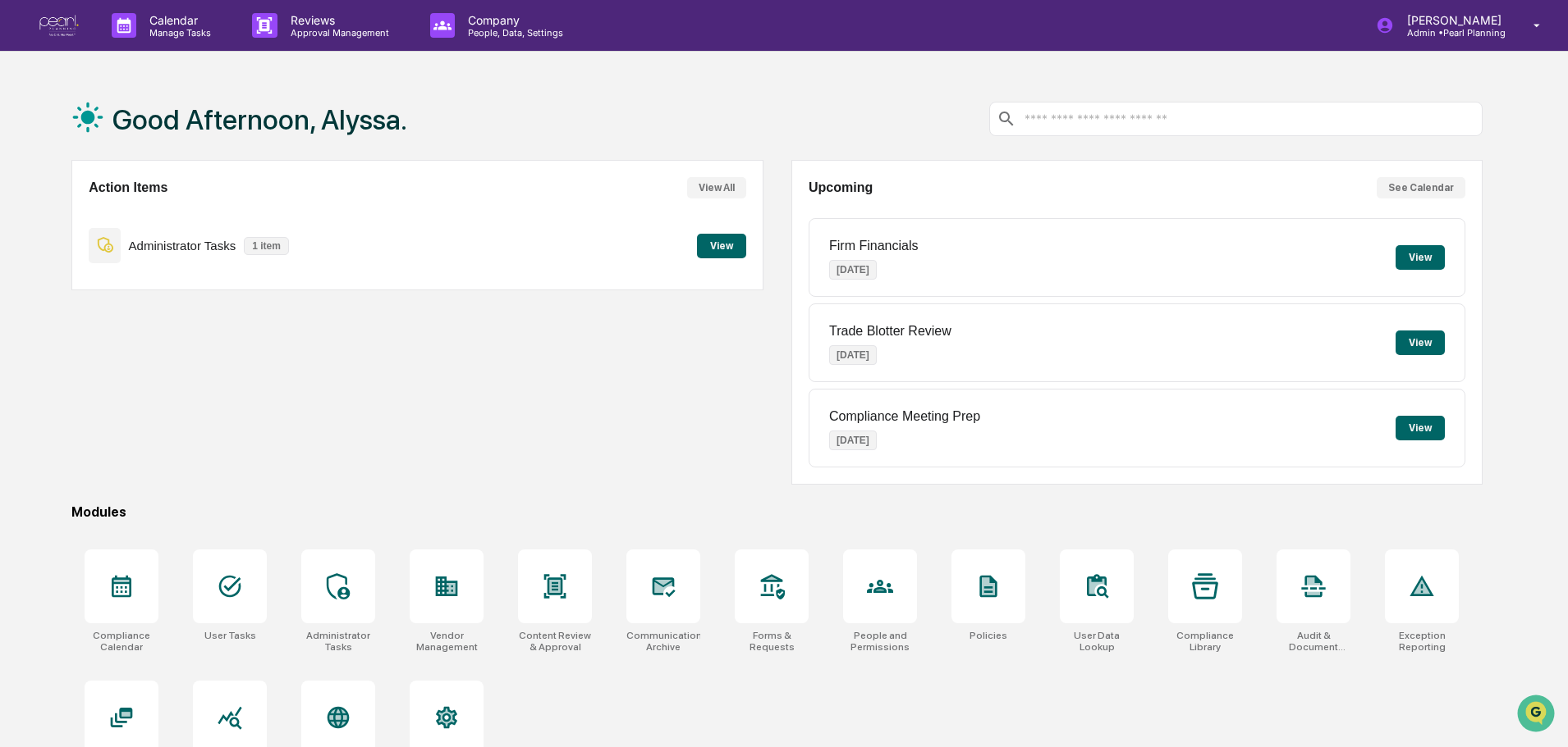
click at [716, 247] on button "View" at bounding box center [722, 246] width 49 height 25
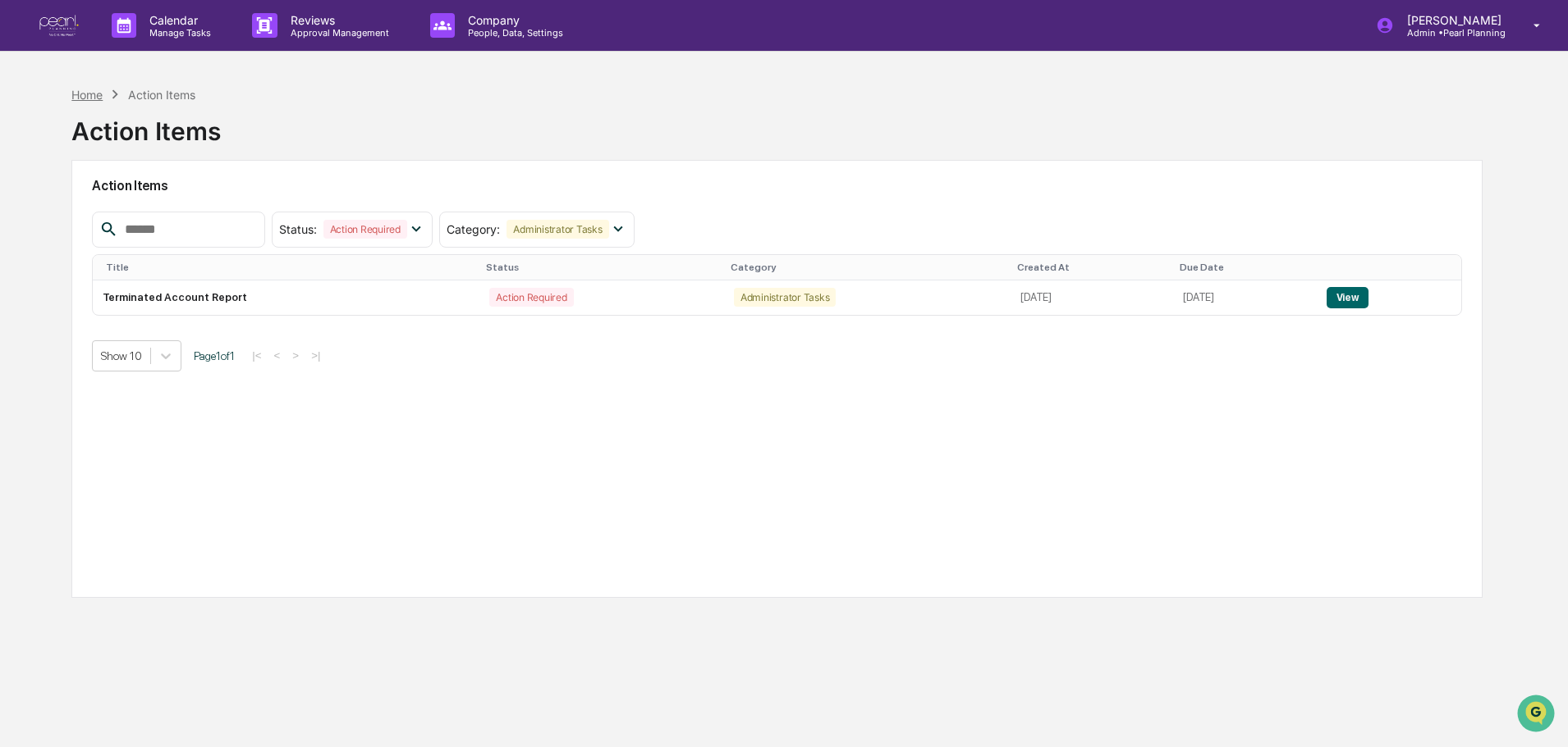
click at [87, 95] on div "Home" at bounding box center [86, 94] width 31 height 14
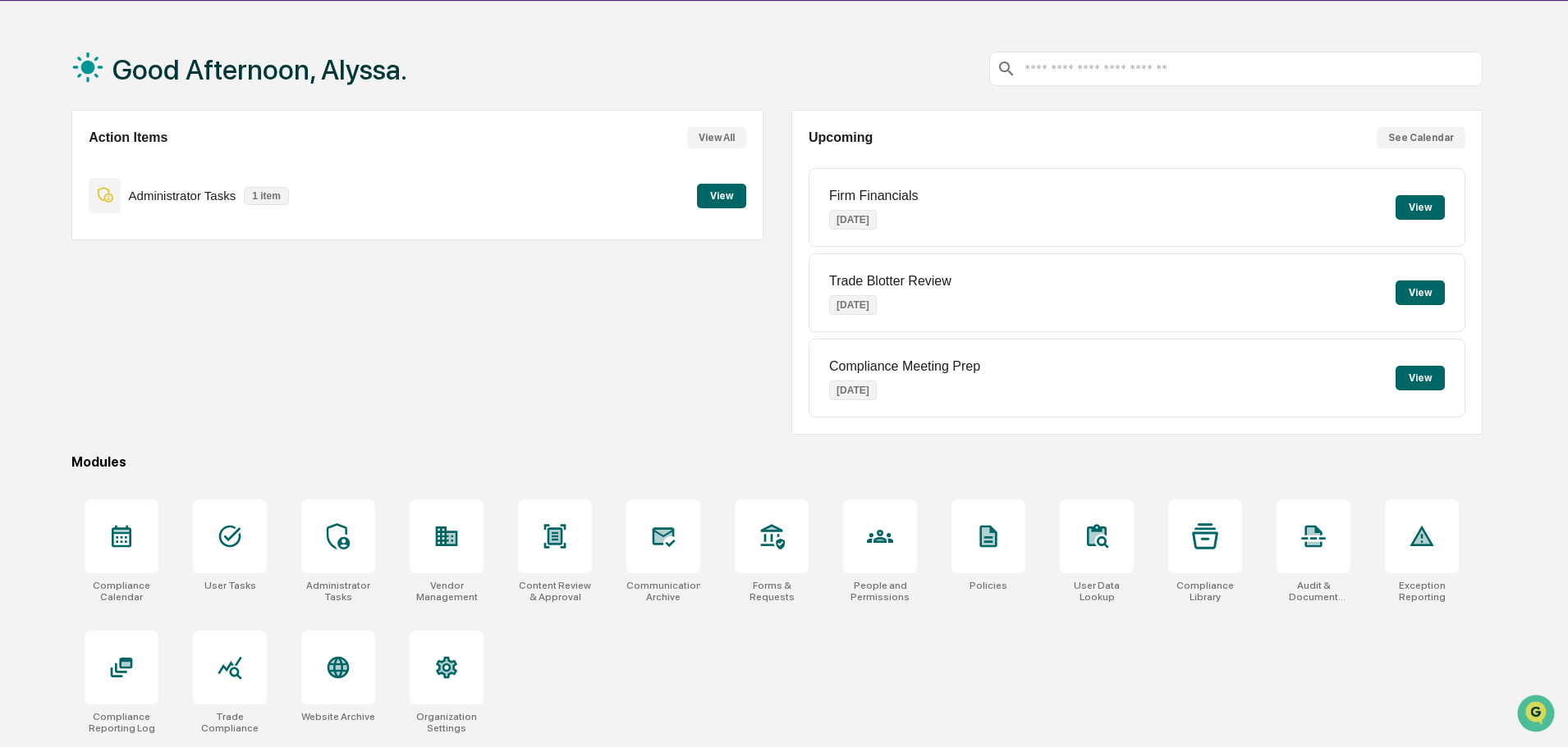
scroll to position [78, 0]
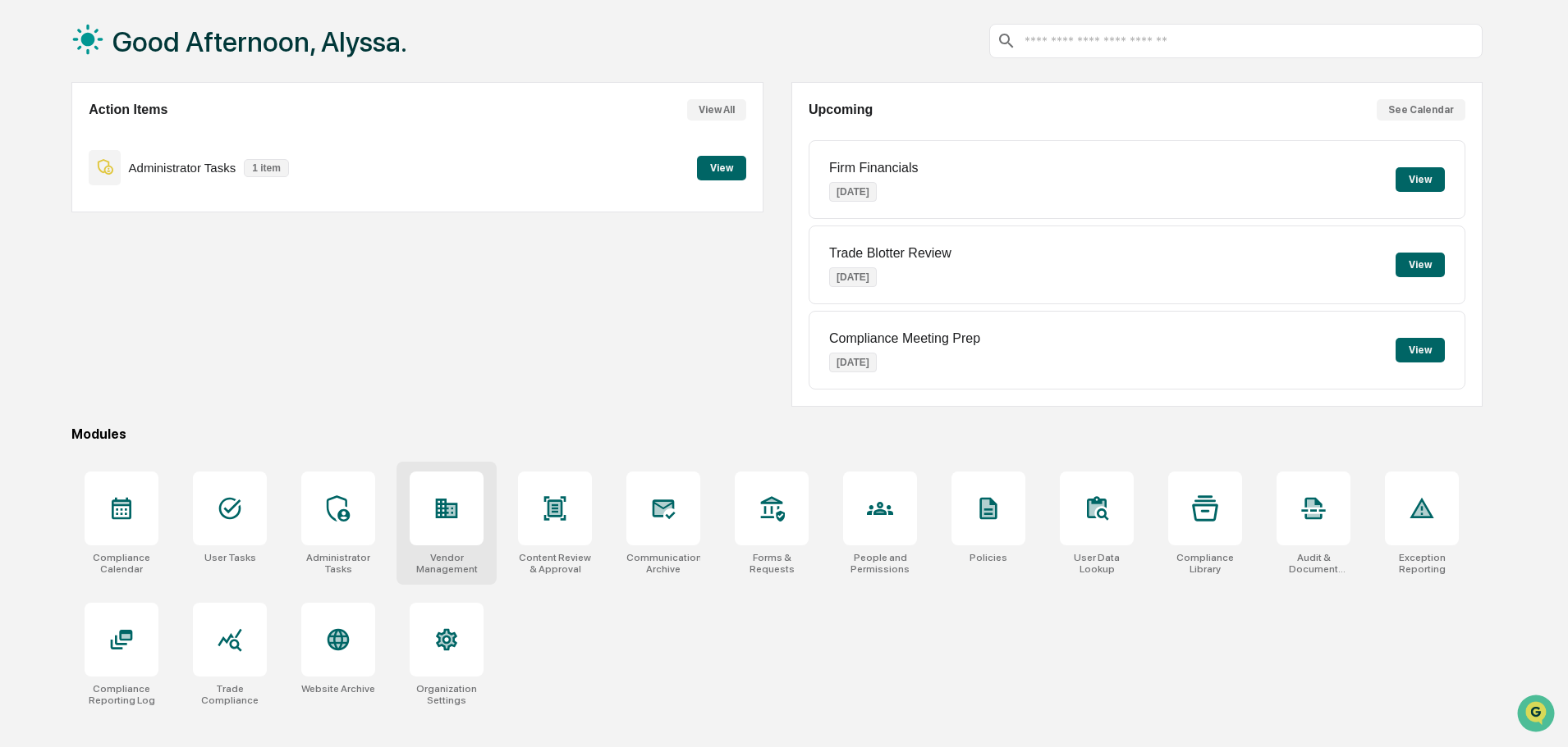
click at [432, 492] on div at bounding box center [446, 509] width 74 height 74
